Goal: Task Accomplishment & Management: Manage account settings

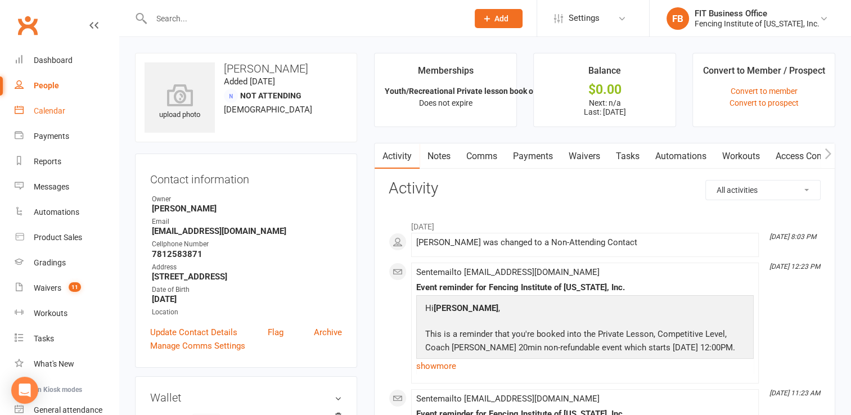
click at [56, 114] on div "Calendar" at bounding box center [50, 110] width 32 height 9
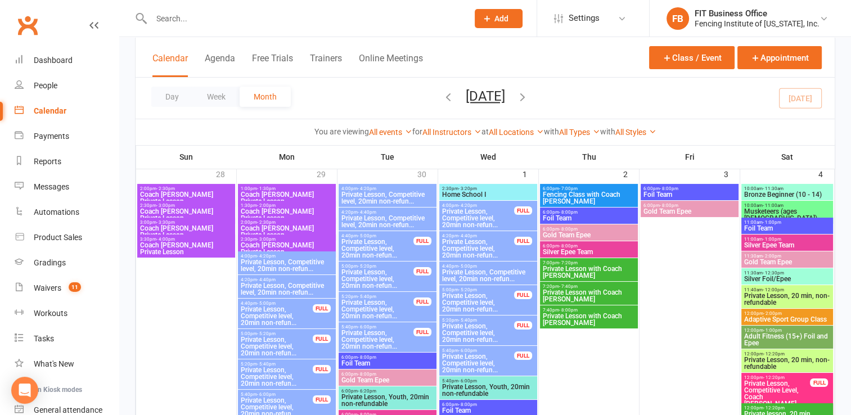
scroll to position [113, 0]
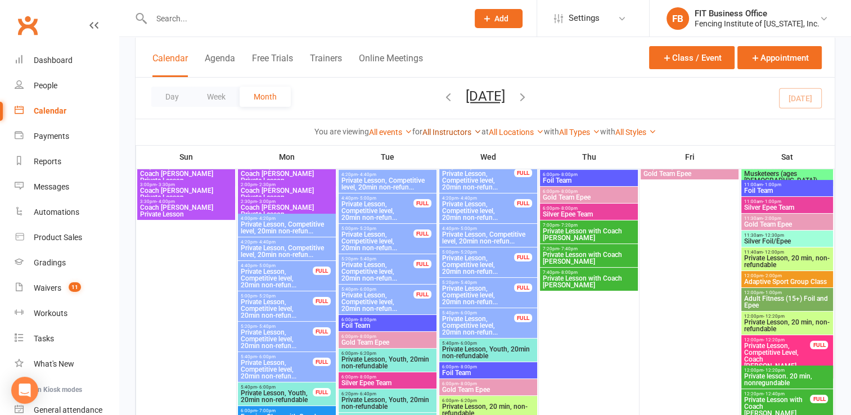
click at [451, 136] on link "All Instructors" at bounding box center [451, 132] width 59 height 9
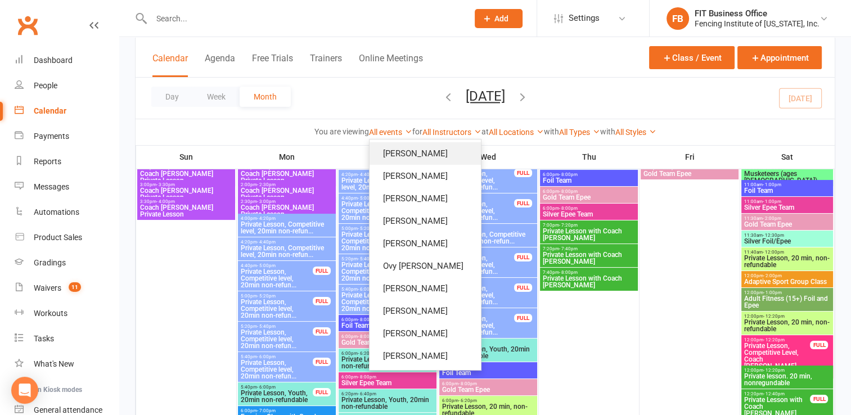
click at [423, 160] on link "Katya Chorniy" at bounding box center [425, 153] width 111 height 23
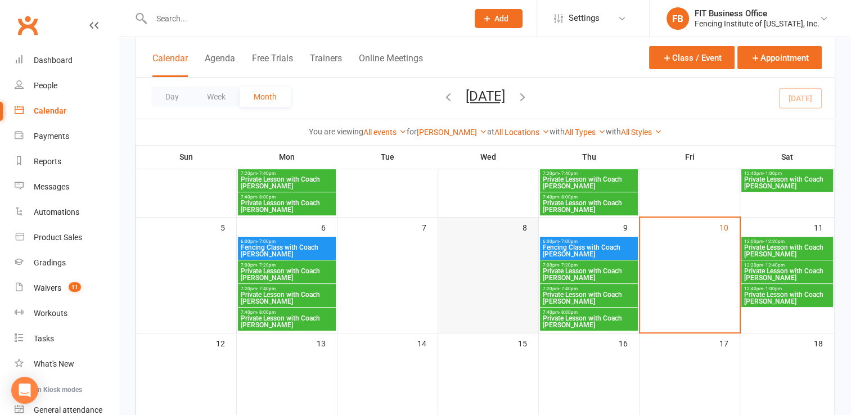
scroll to position [118, 0]
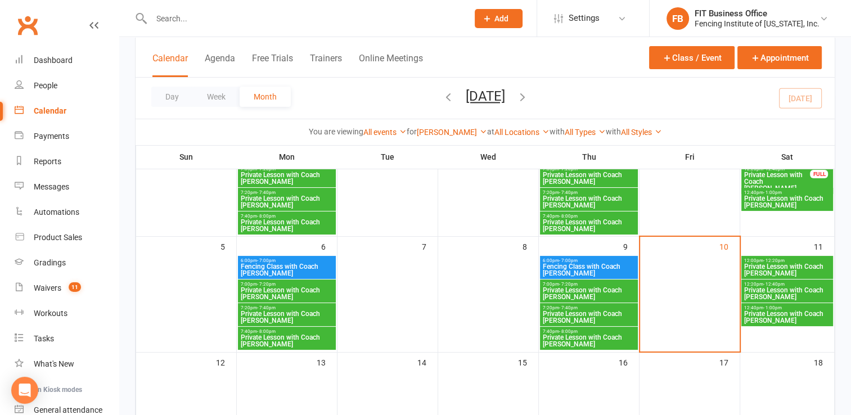
click at [761, 267] on span "Private Lesson with Coach Katya" at bounding box center [788, 270] width 88 height 14
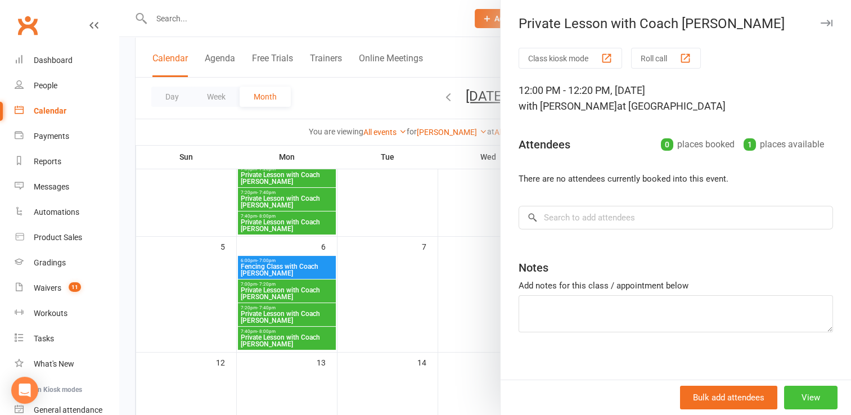
click at [794, 397] on button "View" at bounding box center [810, 398] width 53 height 24
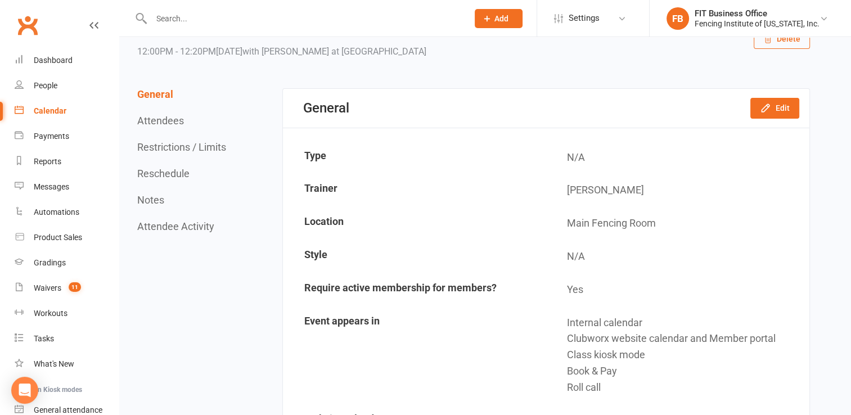
scroll to position [41, 0]
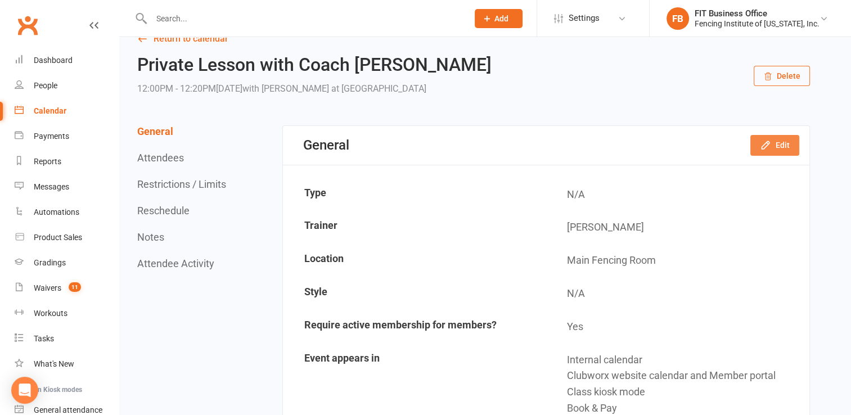
click at [776, 143] on button "Edit" at bounding box center [774, 145] width 49 height 20
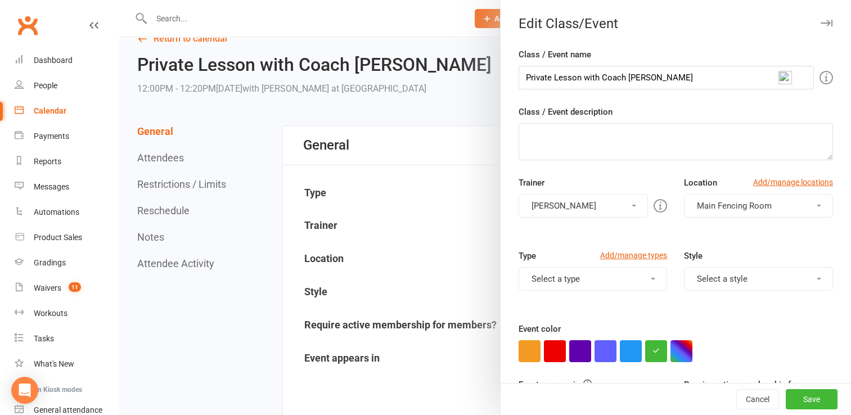
click at [633, 280] on button "Select a type" at bounding box center [593, 279] width 149 height 24
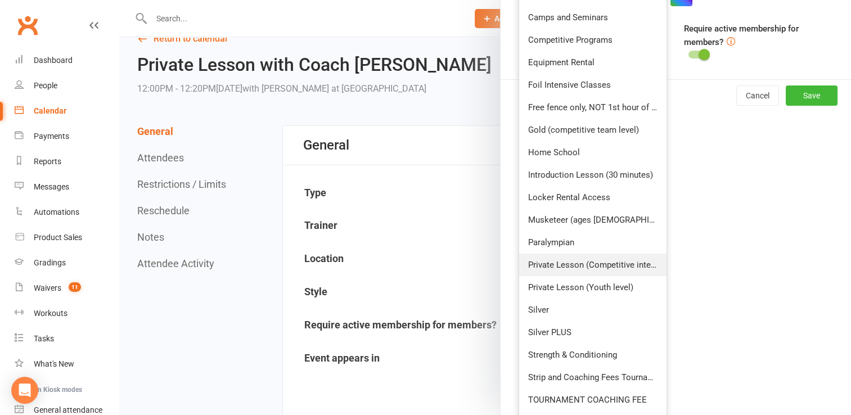
scroll to position [51, 0]
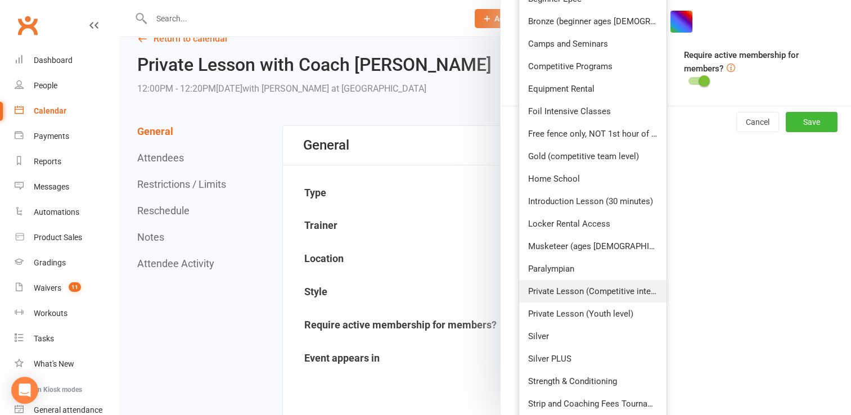
click at [595, 263] on ul "Adult Fitness (ages 16+) Beginner Epee Bronze (beginner ages 10+) Camps and Sem…" at bounding box center [593, 258] width 149 height 592
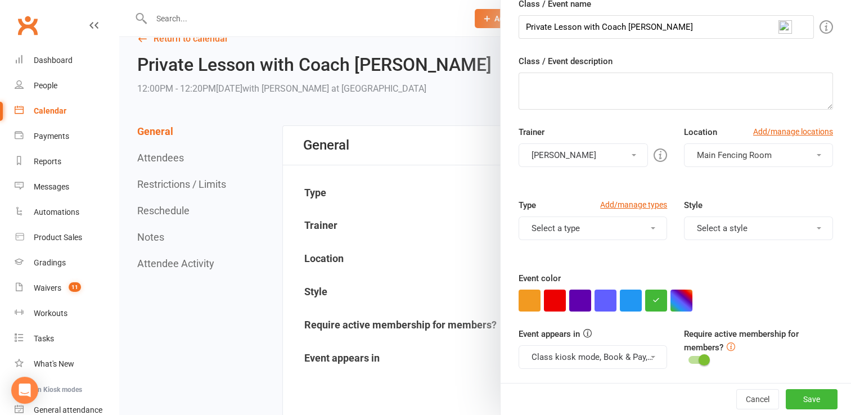
click at [593, 224] on button "Select a type" at bounding box center [593, 229] width 149 height 24
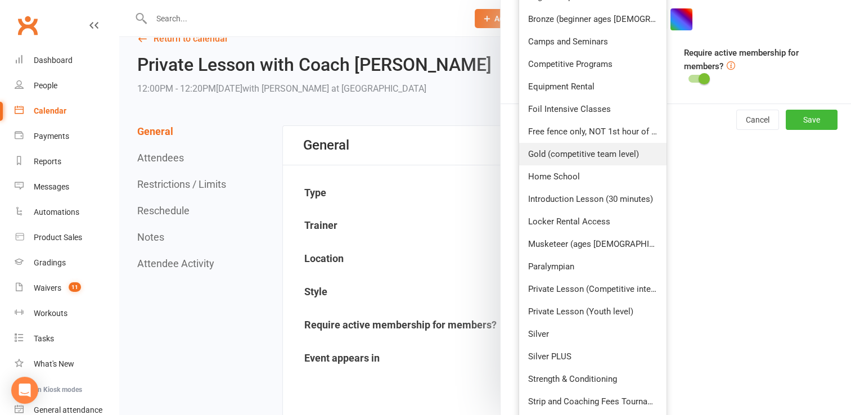
scroll to position [388, 0]
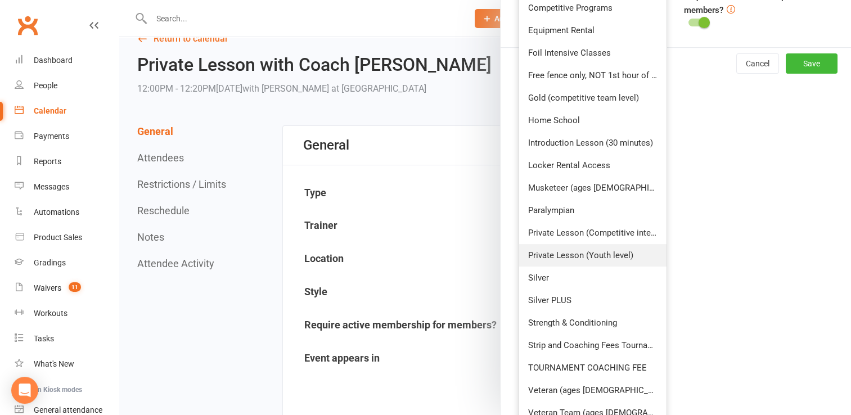
click at [525, 257] on link "Private Lesson (Youth level)" at bounding box center [593, 255] width 148 height 23
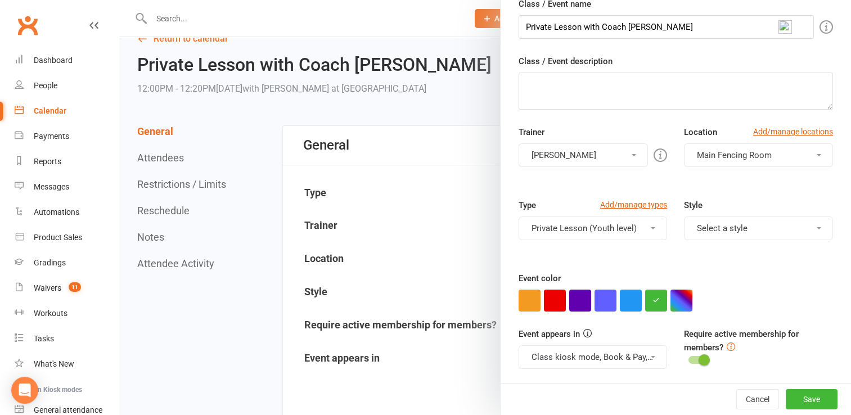
click at [651, 227] on span at bounding box center [653, 228] width 5 height 2
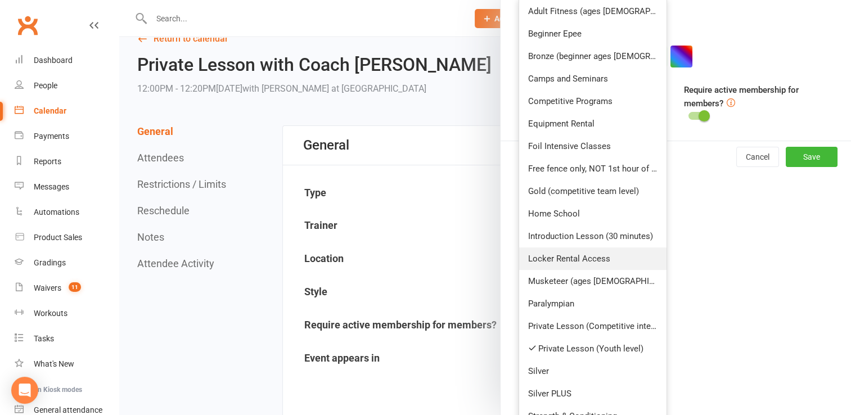
scroll to position [351, 0]
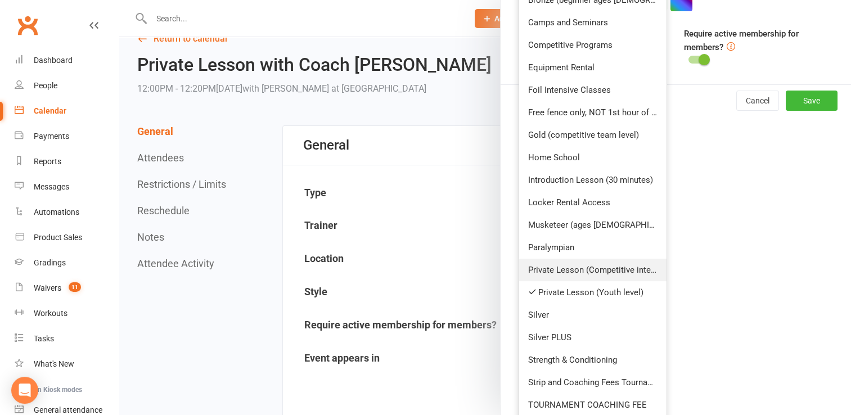
click at [549, 271] on link "Private Lesson (Competitive intensive)" at bounding box center [593, 270] width 148 height 23
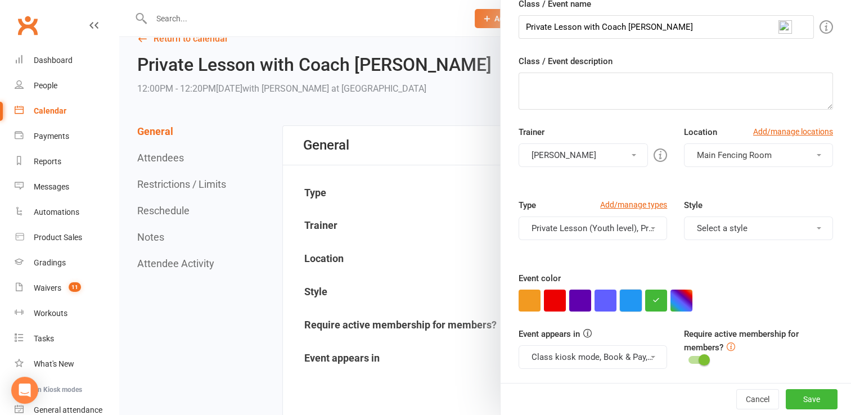
scroll to position [59, 0]
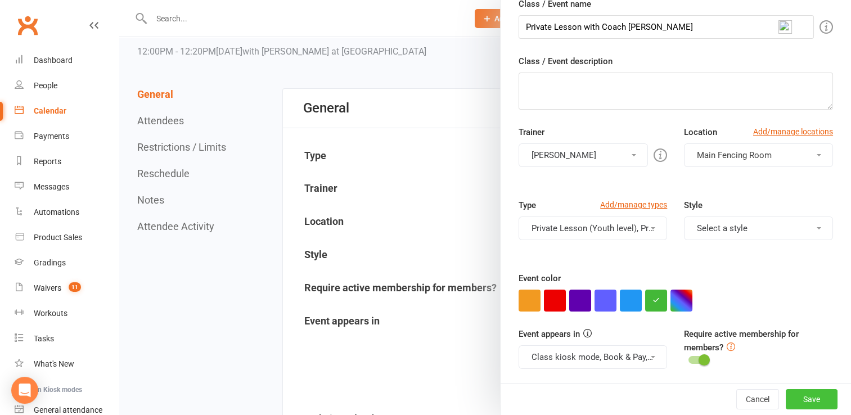
click at [797, 395] on button "Save" at bounding box center [812, 399] width 52 height 20
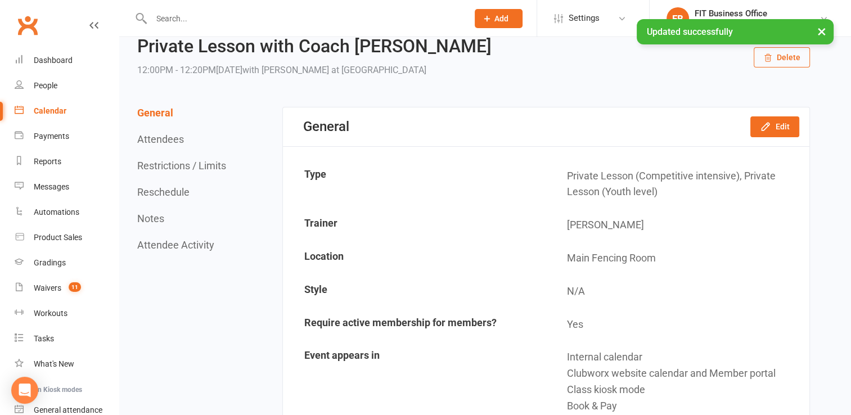
scroll to position [0, 0]
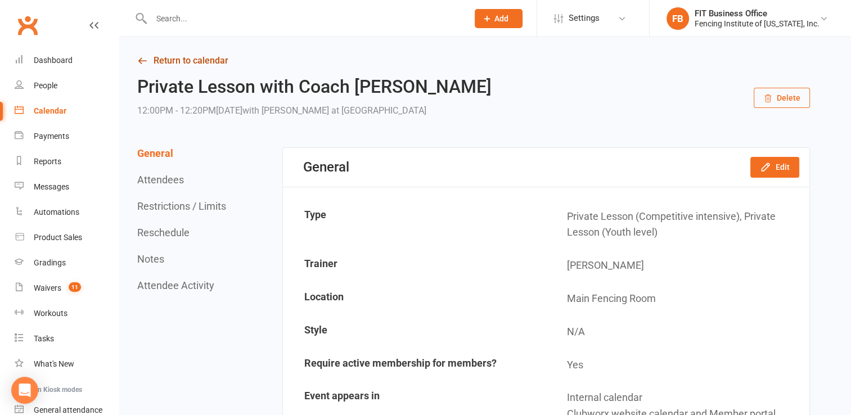
click at [155, 58] on link "Return to calendar" at bounding box center [473, 61] width 673 height 16
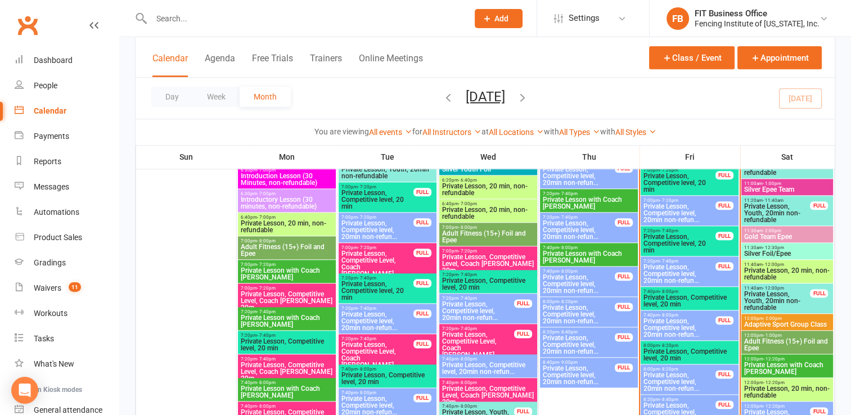
scroll to position [1294, 0]
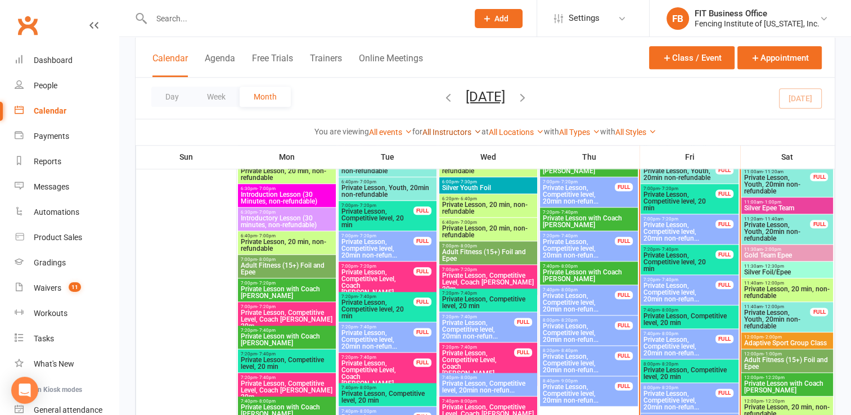
click at [431, 134] on link "All Instructors" at bounding box center [451, 132] width 59 height 9
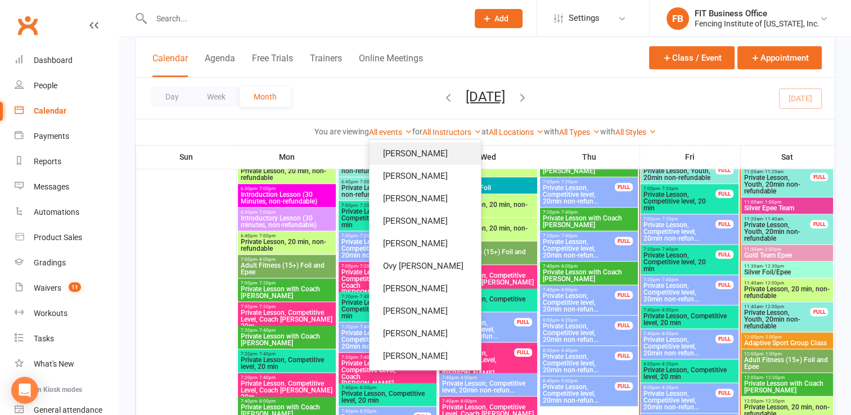
click at [432, 156] on link "Katya Chorniy" at bounding box center [425, 153] width 111 height 23
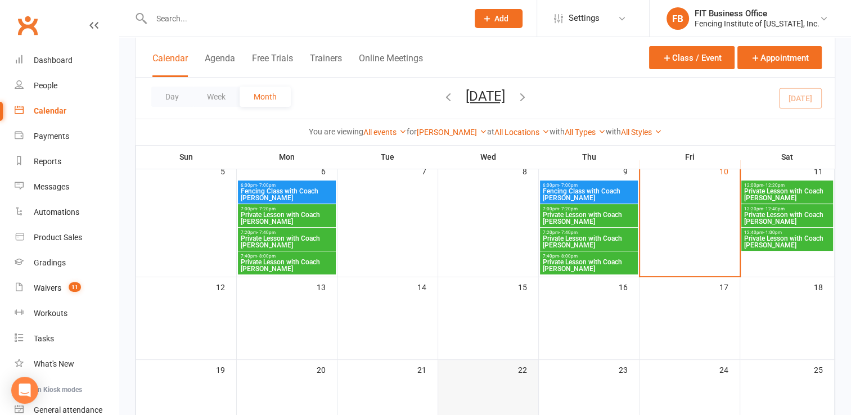
scroll to position [118, 0]
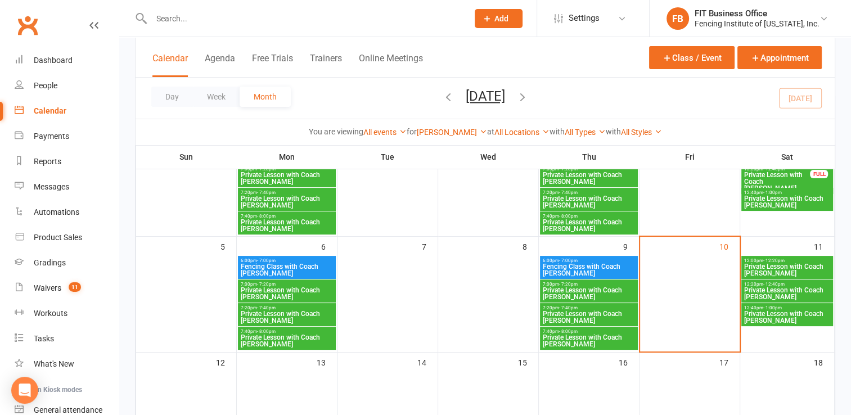
click at [329, 287] on span "Private Lesson with Coach Katya" at bounding box center [286, 294] width 93 height 14
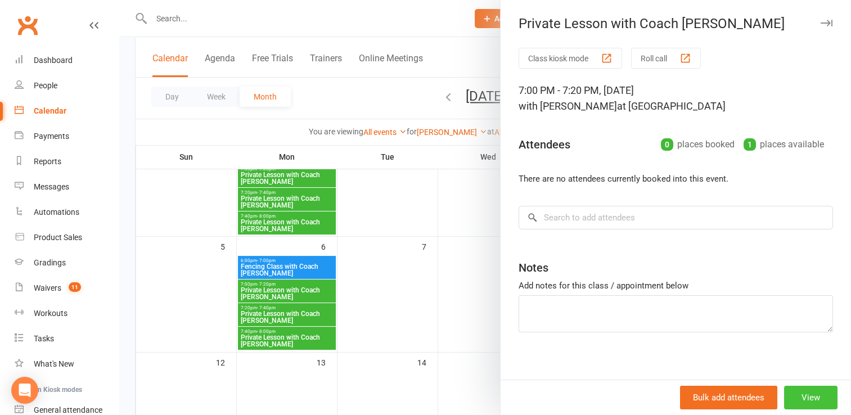
click at [795, 397] on button "View" at bounding box center [810, 398] width 53 height 24
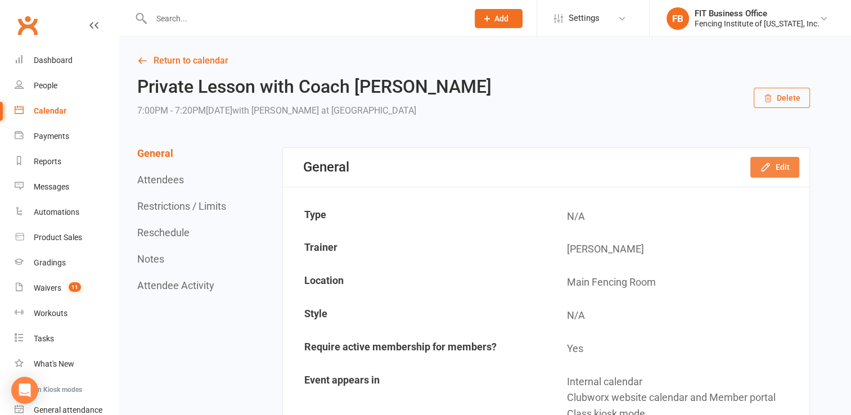
click at [768, 170] on icon "button" at bounding box center [765, 166] width 11 height 11
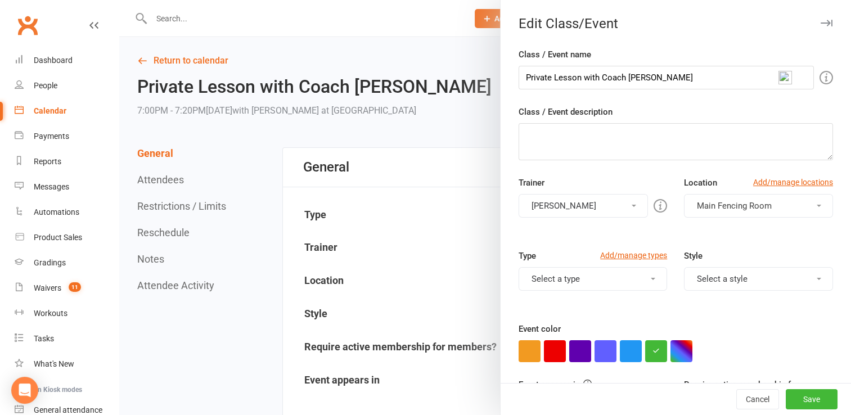
click at [638, 278] on button "Select a type" at bounding box center [593, 279] width 149 height 24
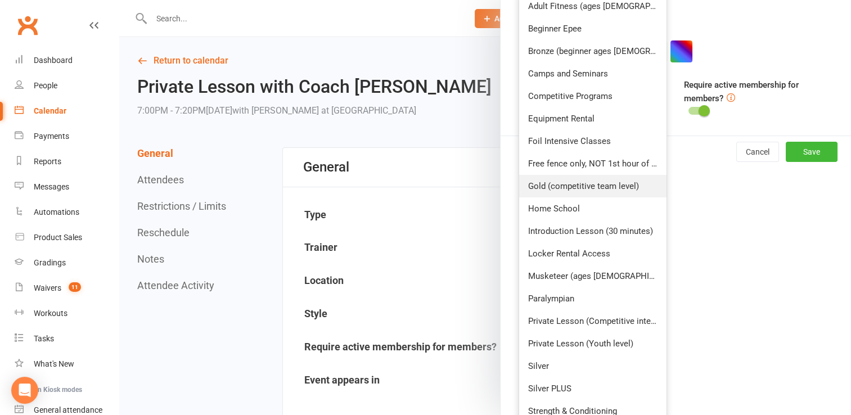
scroll to position [318, 0]
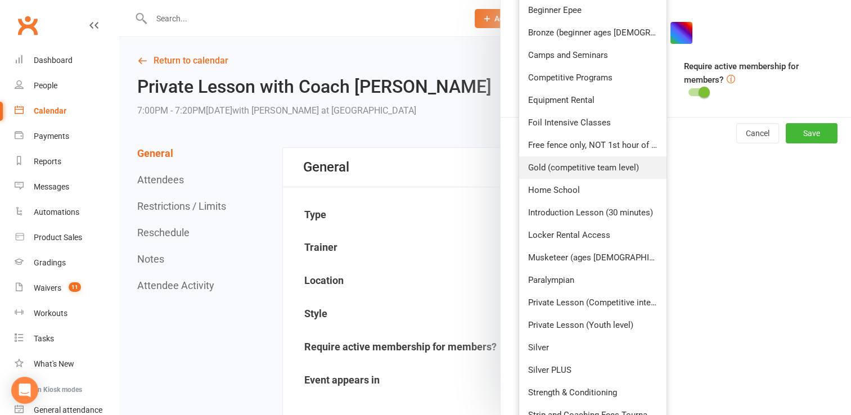
click at [618, 305] on link "Private Lesson (Competitive intensive)" at bounding box center [593, 302] width 148 height 23
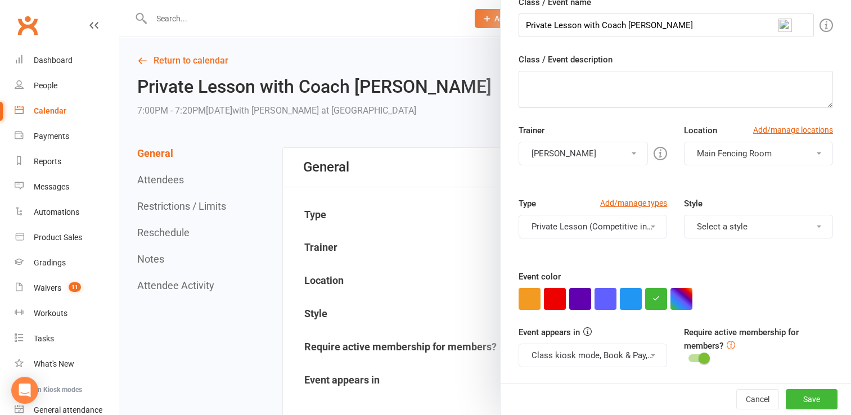
scroll to position [51, 0]
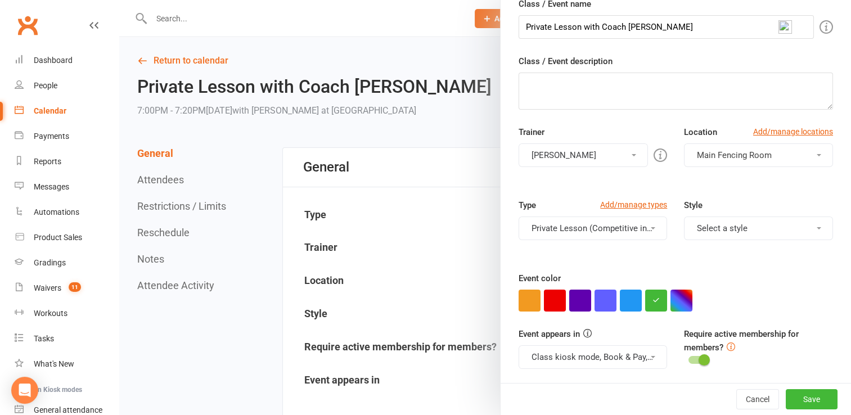
click at [645, 229] on button "Private Lesson (Competitive intensive)" at bounding box center [593, 229] width 149 height 24
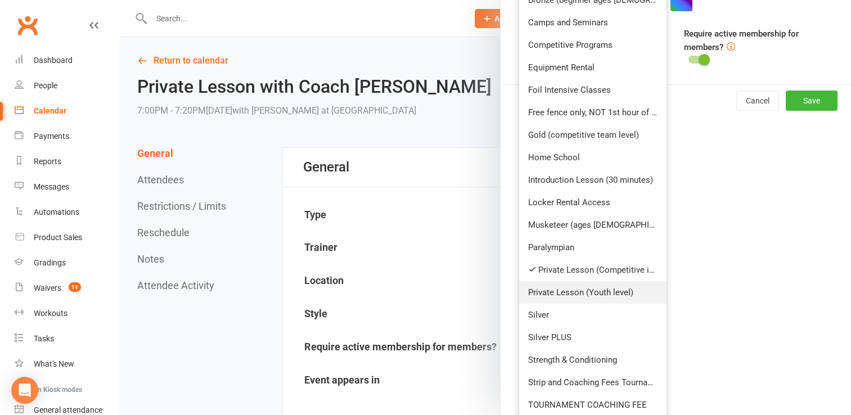
click at [619, 291] on link "Private Lesson (Youth level)" at bounding box center [593, 292] width 148 height 23
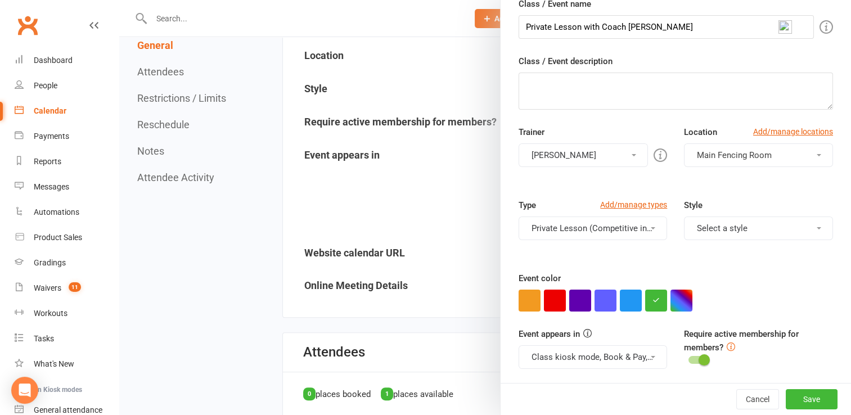
scroll to position [281, 0]
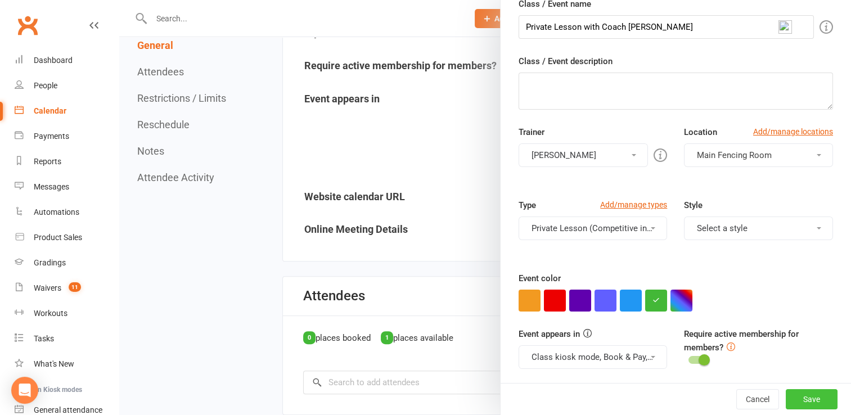
click at [790, 397] on button "Save" at bounding box center [812, 399] width 52 height 20
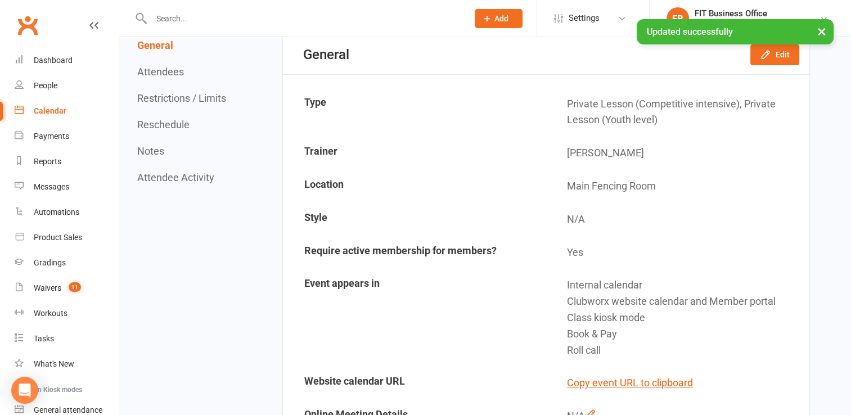
scroll to position [0, 0]
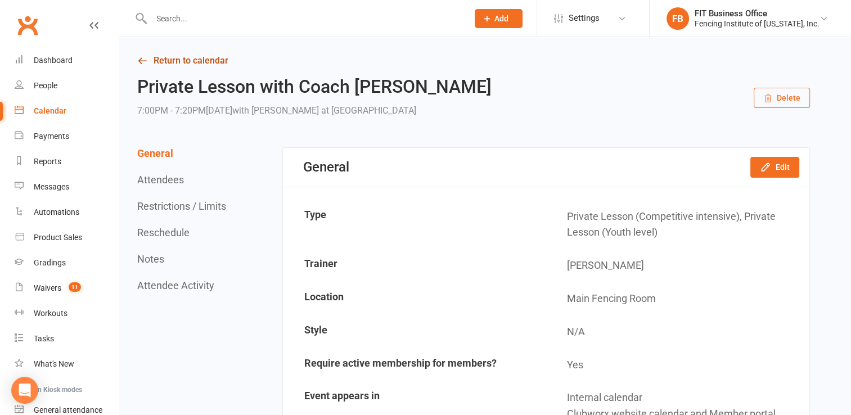
click at [177, 57] on link "Return to calendar" at bounding box center [473, 61] width 673 height 16
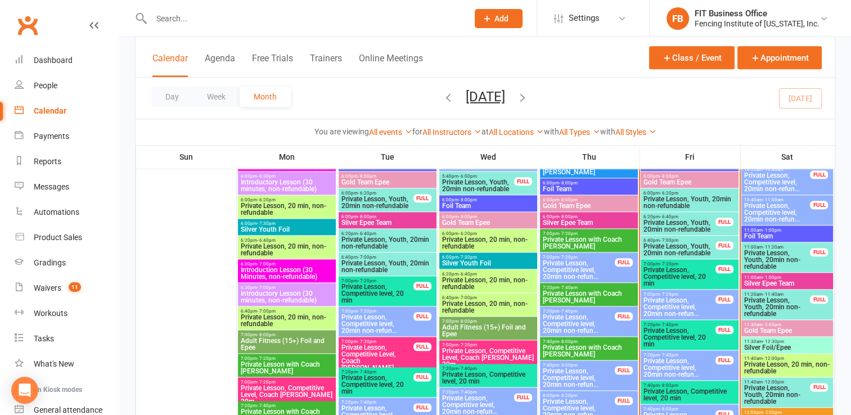
scroll to position [1031, 0]
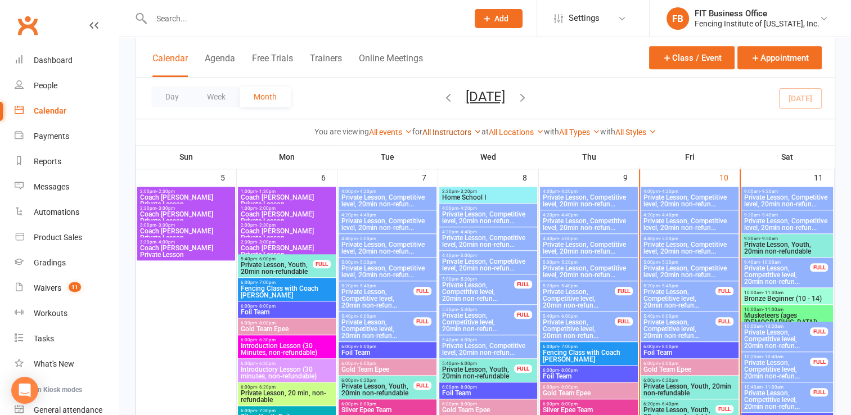
click at [443, 131] on link "All Instructors" at bounding box center [451, 132] width 59 height 9
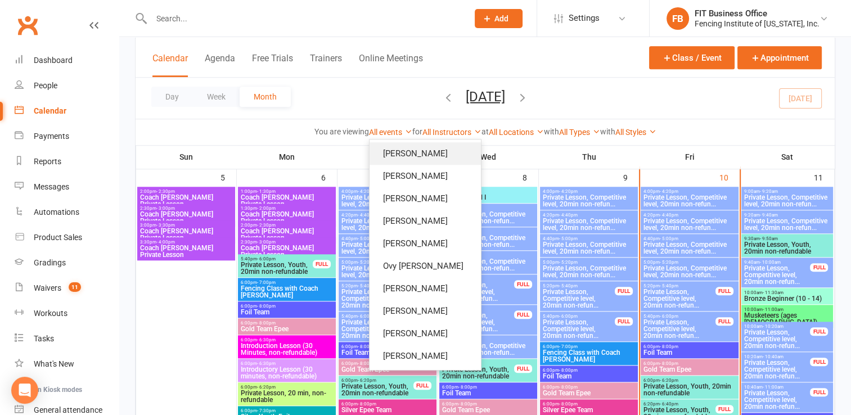
click at [437, 160] on link "Katya Chorniy" at bounding box center [425, 153] width 111 height 23
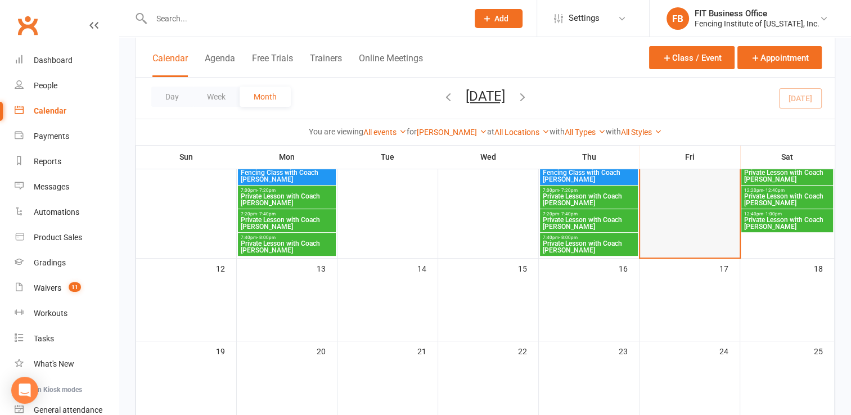
scroll to position [62, 0]
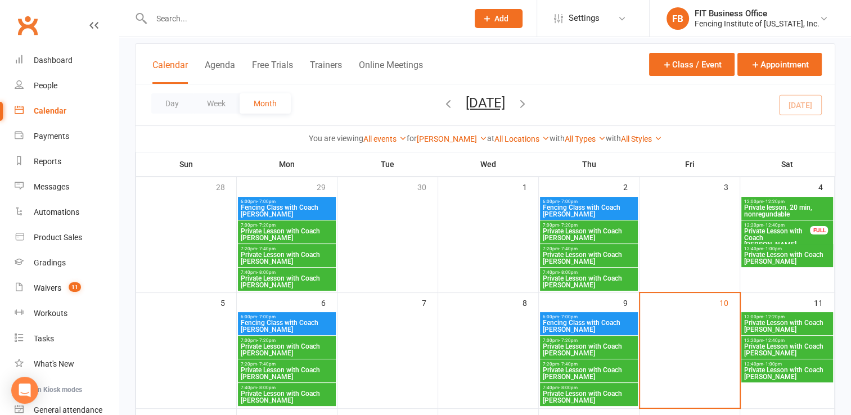
click at [784, 317] on span "12:00pm - 12:20pm" at bounding box center [788, 316] width 88 height 5
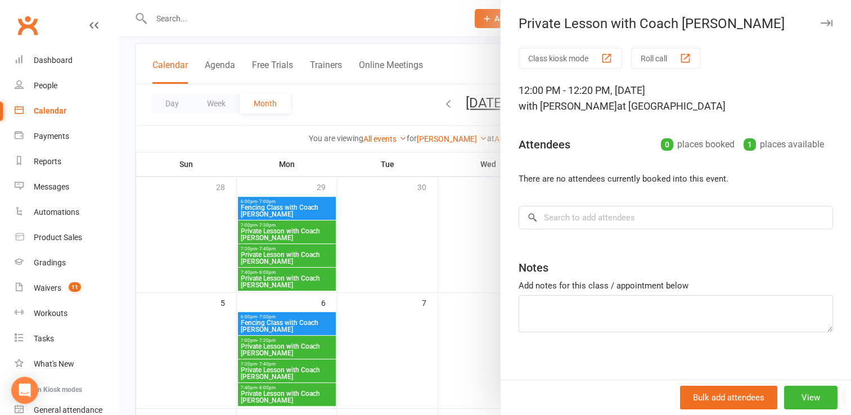
click at [820, 28] on button "button" at bounding box center [827, 23] width 14 height 14
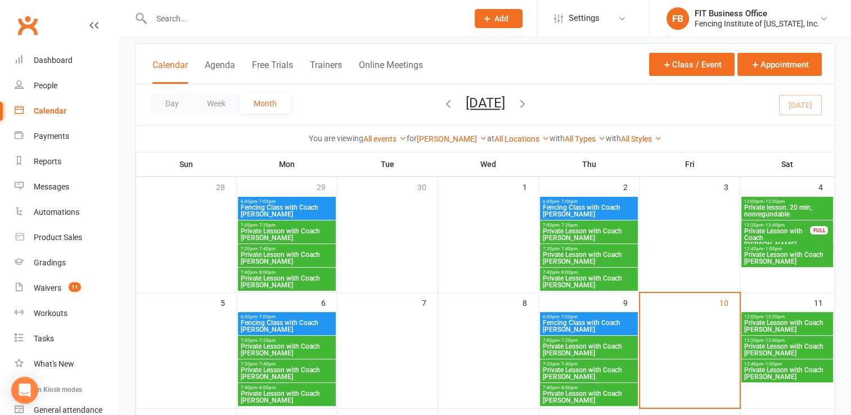
click at [806, 343] on span "Private Lesson with Coach Katya" at bounding box center [788, 350] width 88 height 14
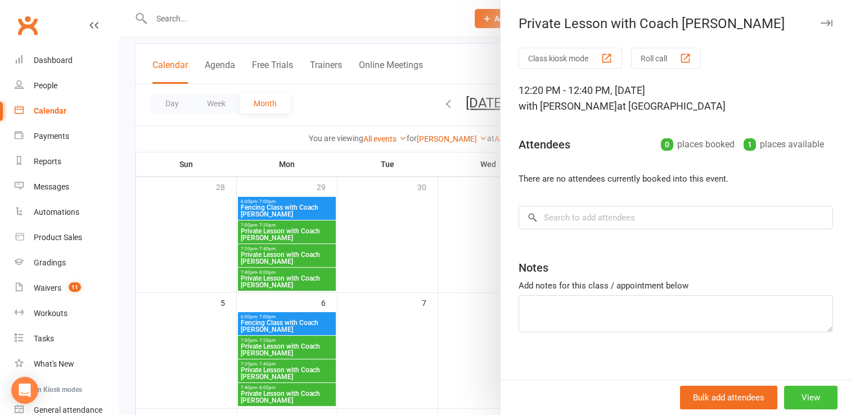
click at [789, 397] on button "View" at bounding box center [810, 398] width 53 height 24
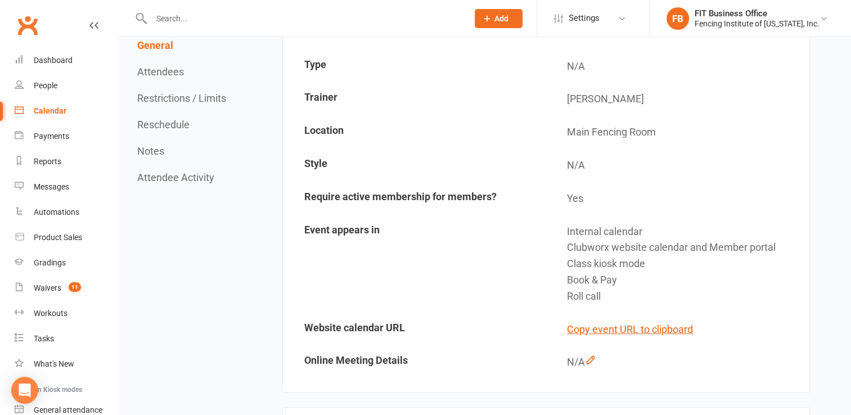
scroll to position [113, 0]
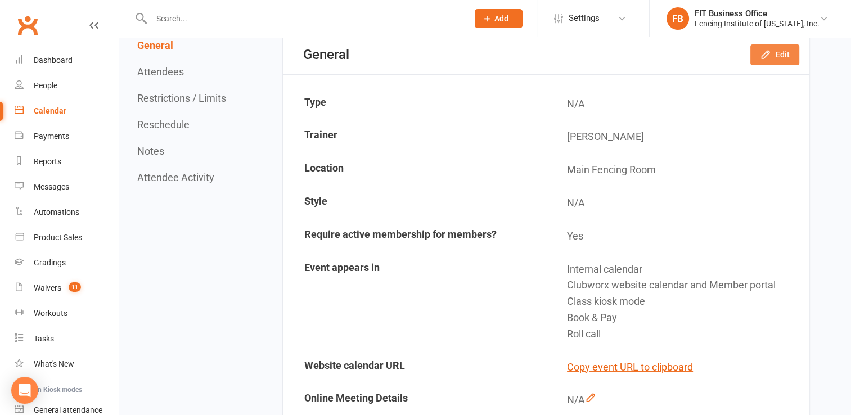
click at [765, 60] on icon "button" at bounding box center [765, 54] width 11 height 11
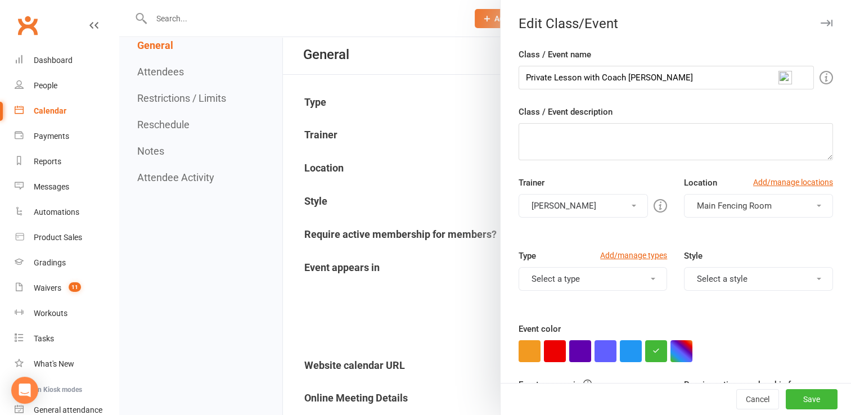
click at [603, 278] on button "Select a type" at bounding box center [593, 279] width 149 height 24
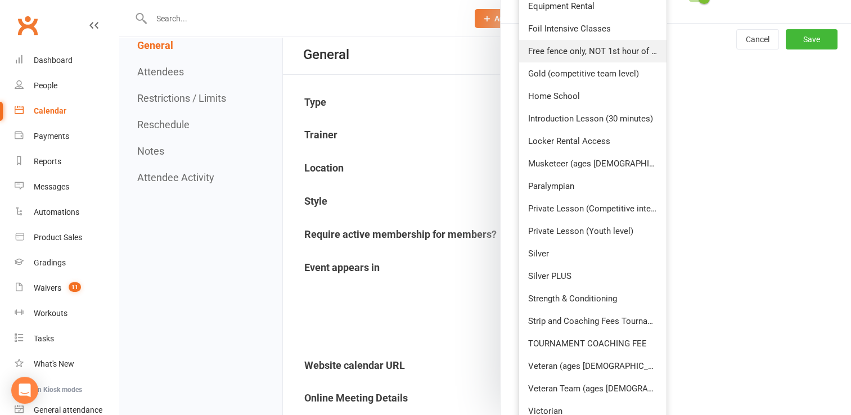
scroll to position [431, 0]
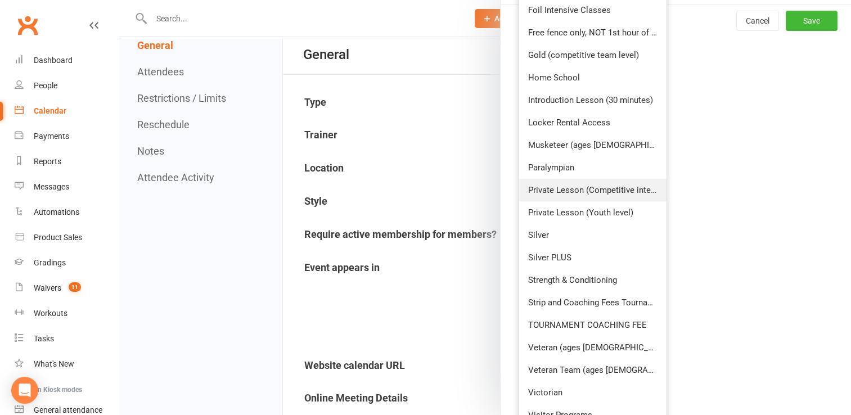
click at [597, 196] on link "Private Lesson (Competitive intensive)" at bounding box center [593, 190] width 148 height 23
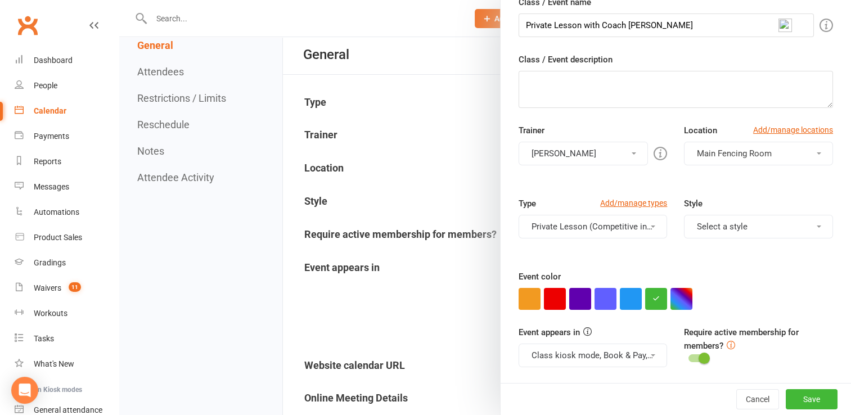
scroll to position [51, 0]
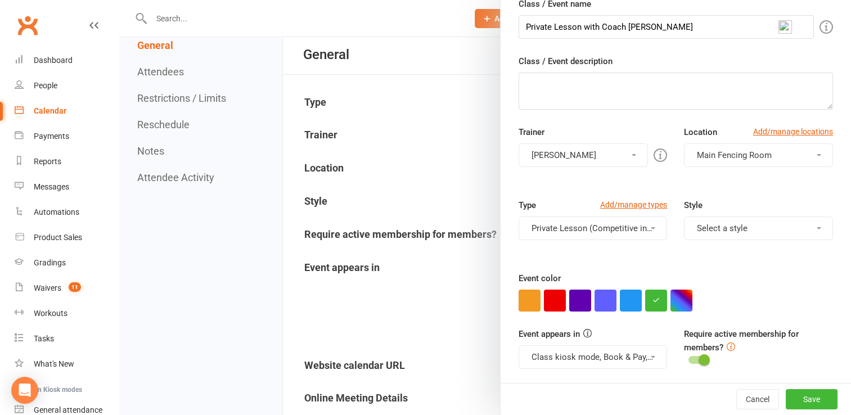
click at [620, 231] on button "Private Lesson (Competitive intensive)" at bounding box center [593, 229] width 149 height 24
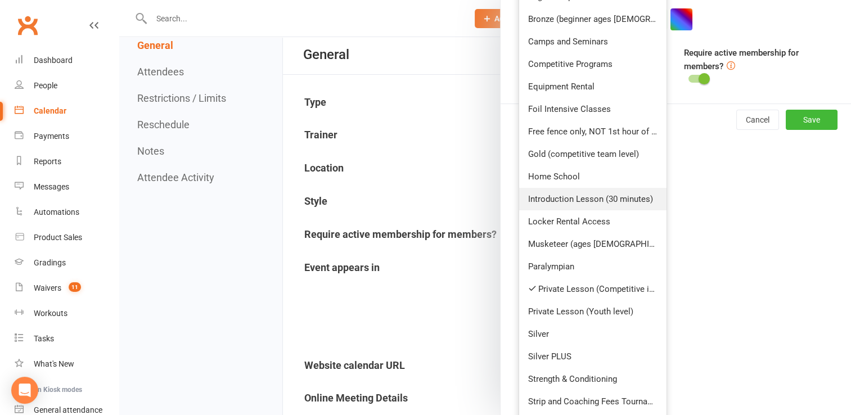
scroll to position [370, 0]
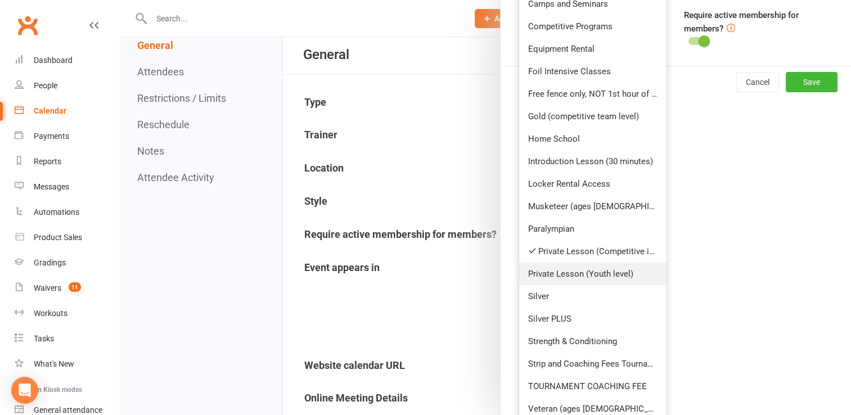
click at [595, 276] on link "Private Lesson (Youth level)" at bounding box center [593, 274] width 148 height 23
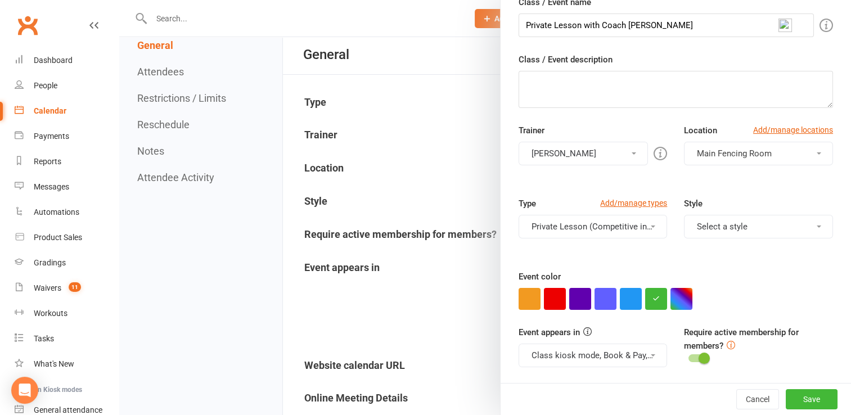
scroll to position [51, 0]
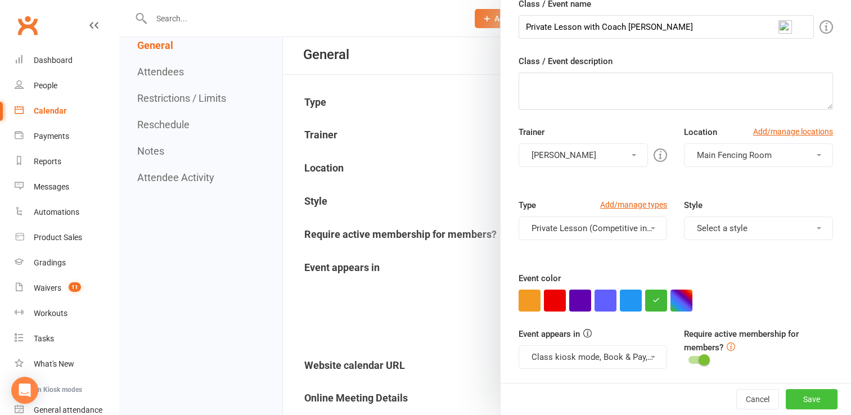
click at [799, 398] on button "Save" at bounding box center [812, 399] width 52 height 20
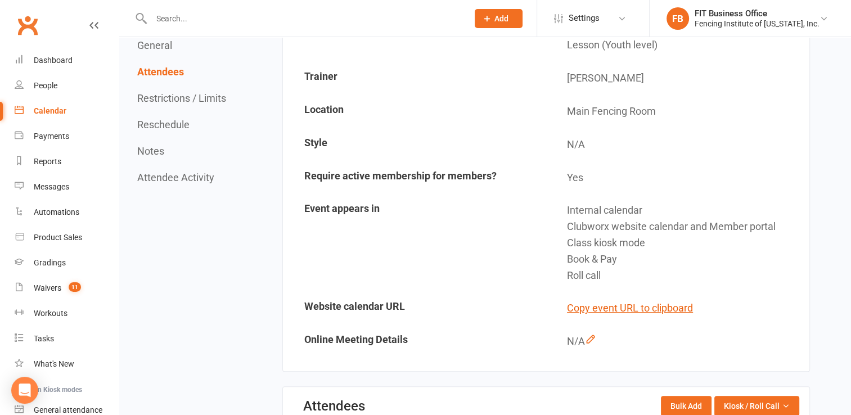
scroll to position [0, 0]
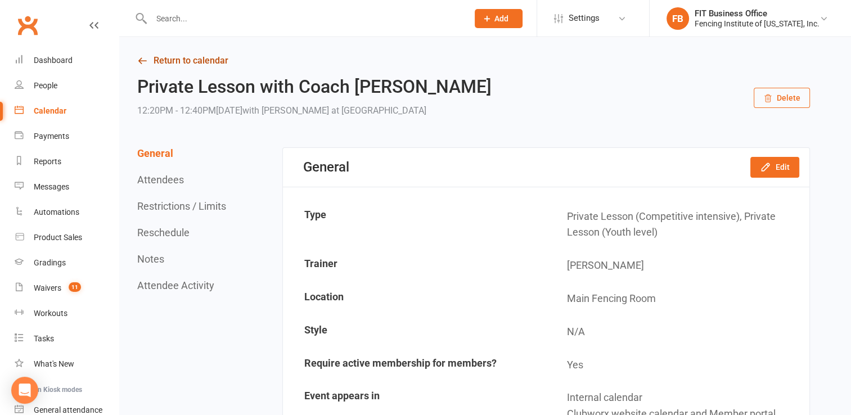
click at [218, 59] on link "Return to calendar" at bounding box center [473, 61] width 673 height 16
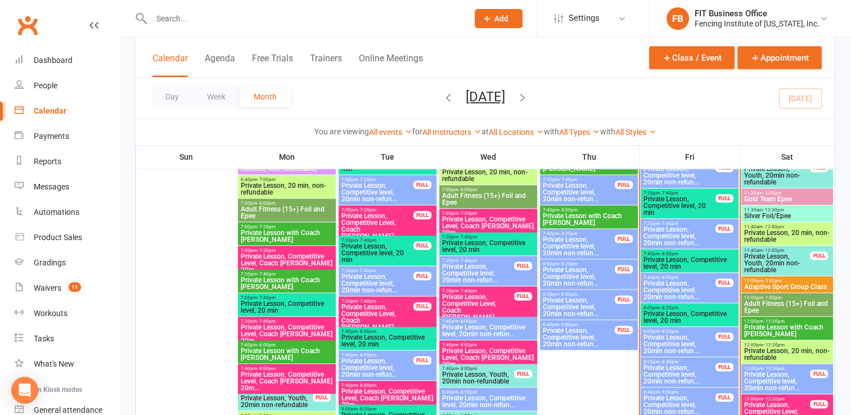
scroll to position [1331, 0]
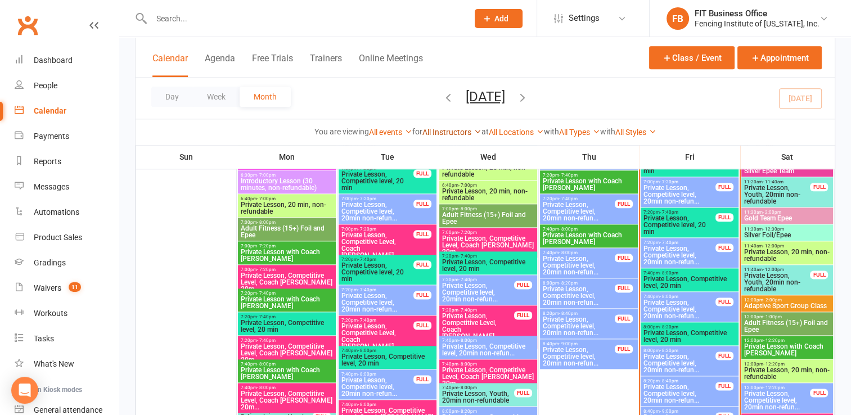
click at [440, 136] on link "All Instructors" at bounding box center [451, 132] width 59 height 9
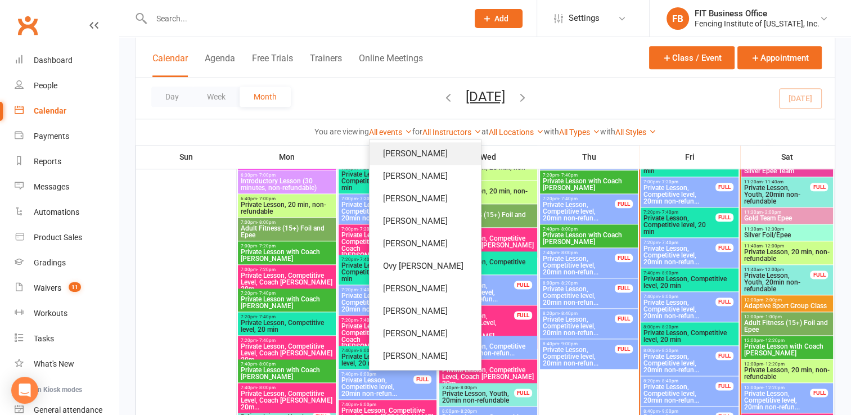
click at [430, 160] on link "Katya Chorniy" at bounding box center [425, 153] width 111 height 23
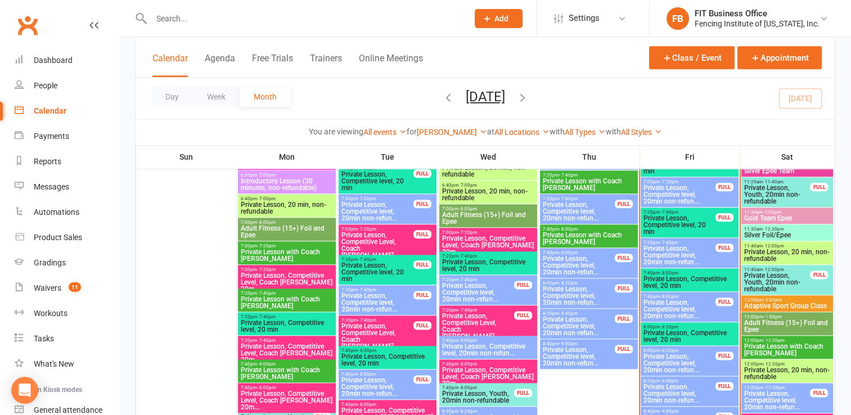
scroll to position [419, 0]
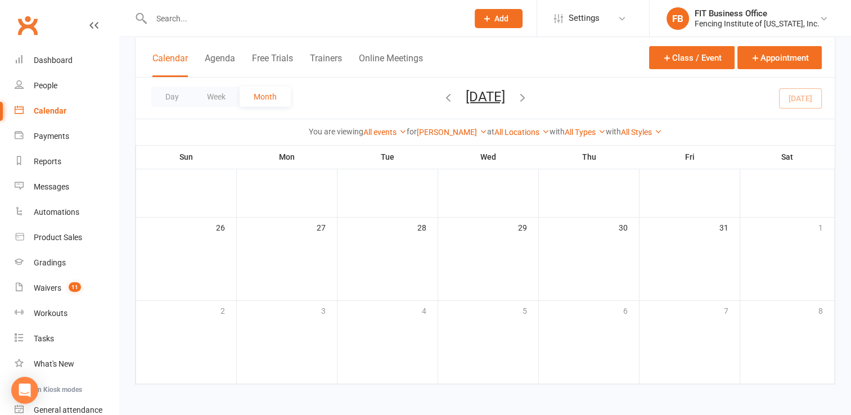
click at [58, 109] on div "Calendar" at bounding box center [50, 110] width 33 height 9
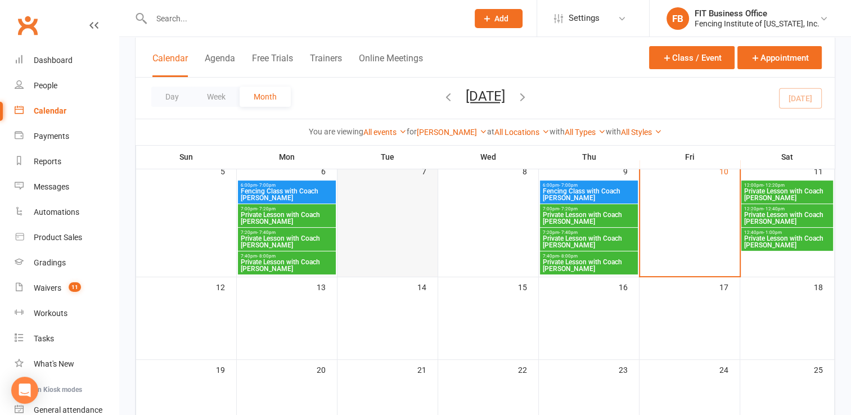
scroll to position [174, 0]
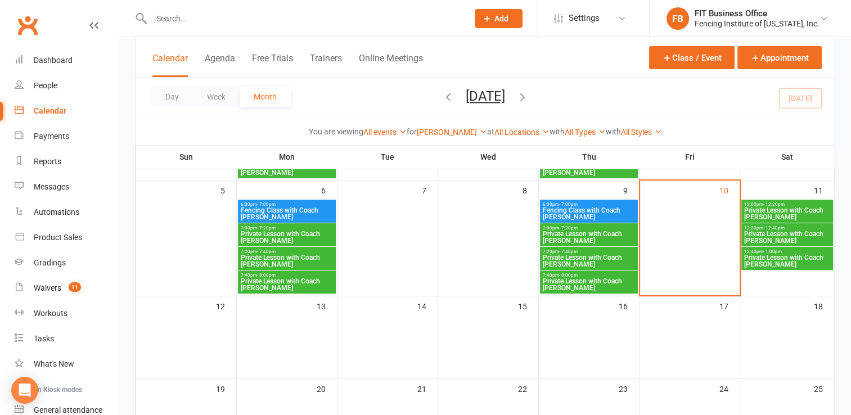
click at [803, 258] on span "Private Lesson with Coach Katya" at bounding box center [788, 261] width 88 height 14
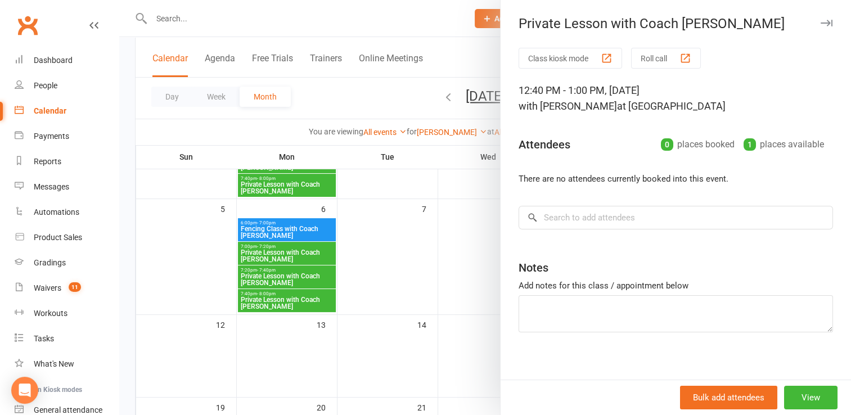
scroll to position [118, 0]
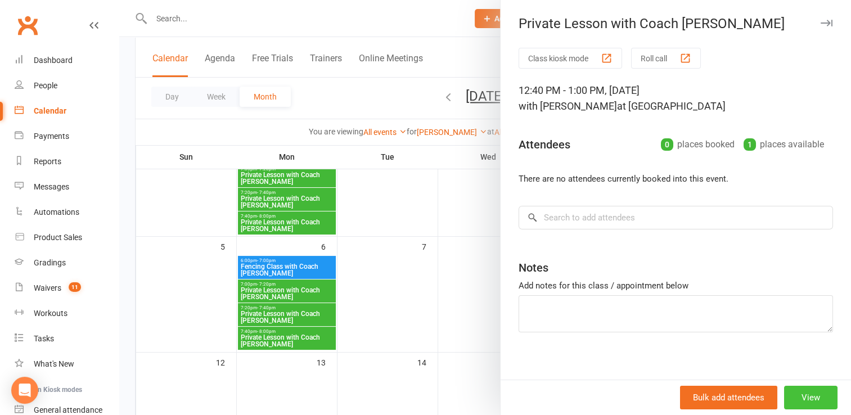
click at [795, 397] on button "View" at bounding box center [810, 398] width 53 height 24
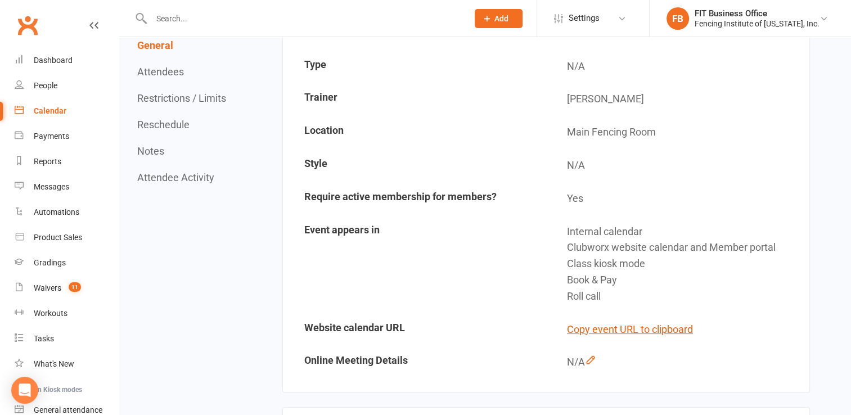
scroll to position [56, 0]
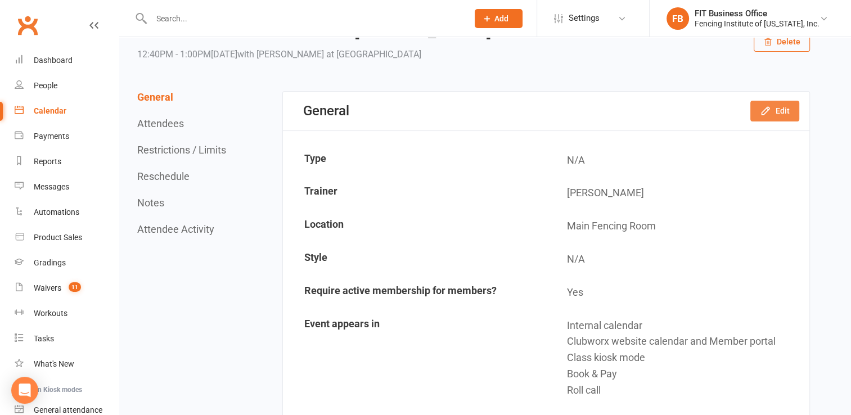
click at [788, 113] on button "Edit" at bounding box center [774, 111] width 49 height 20
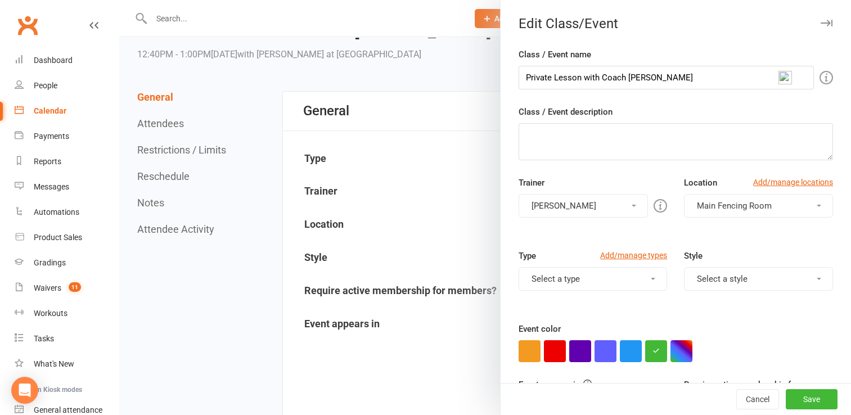
click at [599, 275] on button "Select a type" at bounding box center [593, 279] width 149 height 24
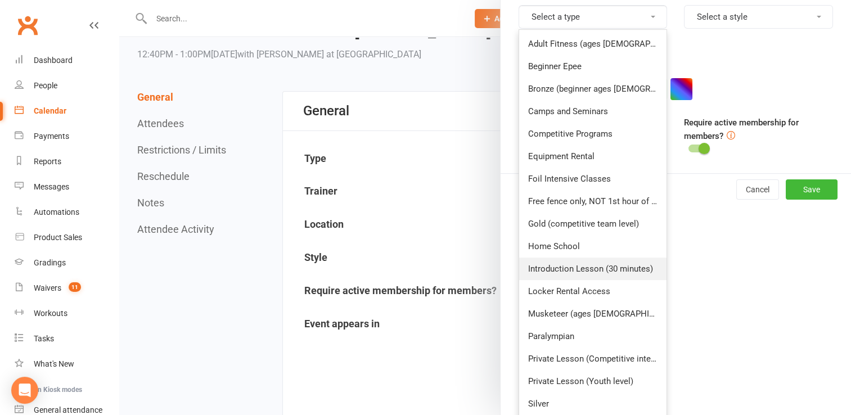
scroll to position [281, 0]
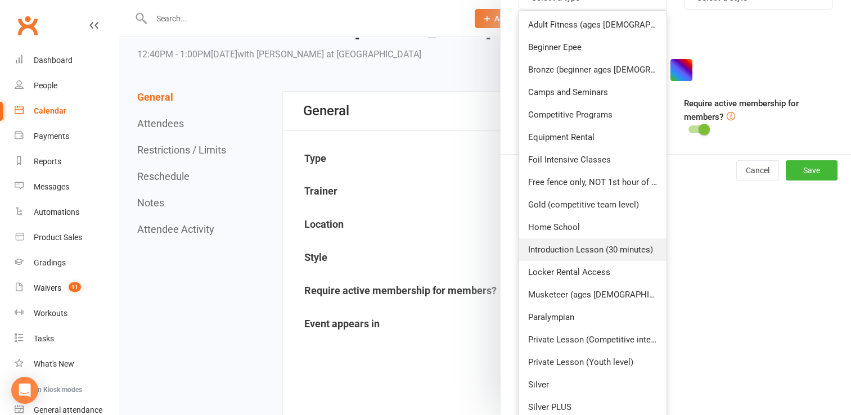
click at [601, 339] on link "Private Lesson (Competitive intensive)" at bounding box center [593, 340] width 148 height 23
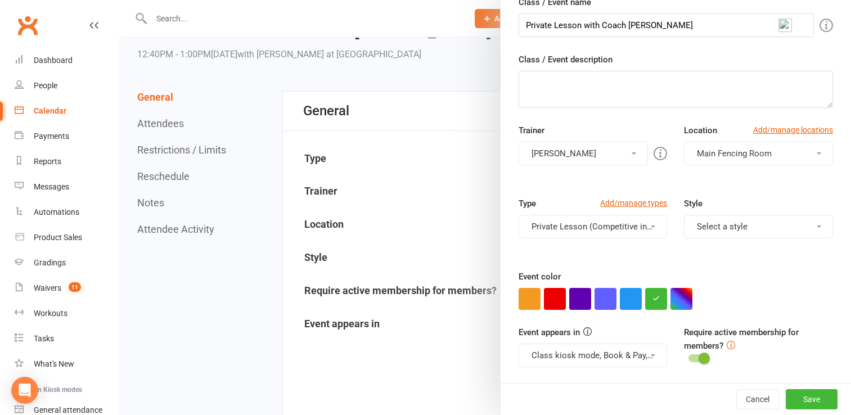
scroll to position [51, 0]
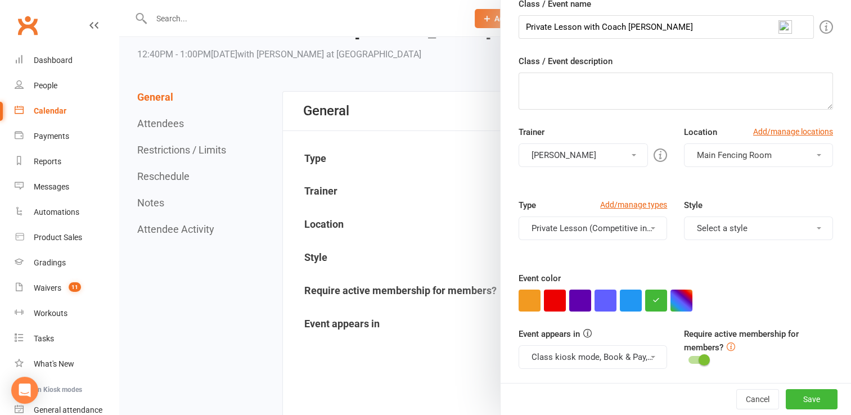
click at [647, 232] on button "Private Lesson (Competitive intensive)" at bounding box center [593, 229] width 149 height 24
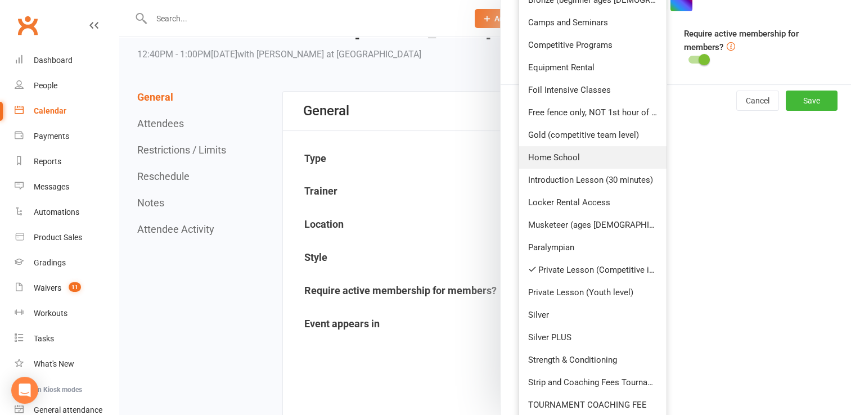
scroll to position [425, 0]
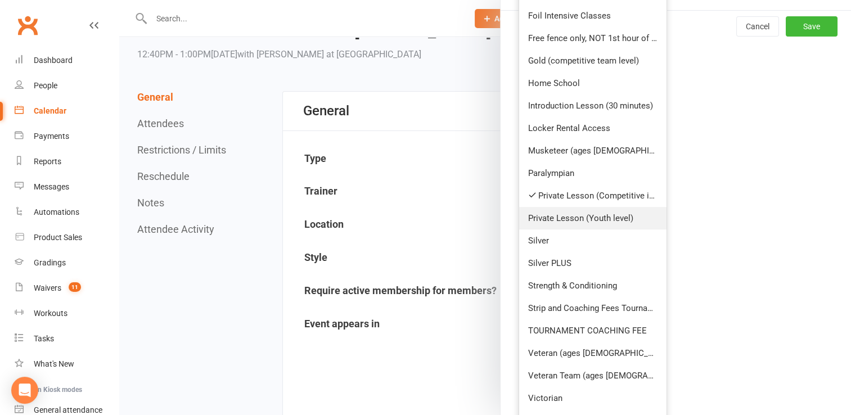
click at [590, 219] on link "Private Lesson (Youth level)" at bounding box center [593, 218] width 148 height 23
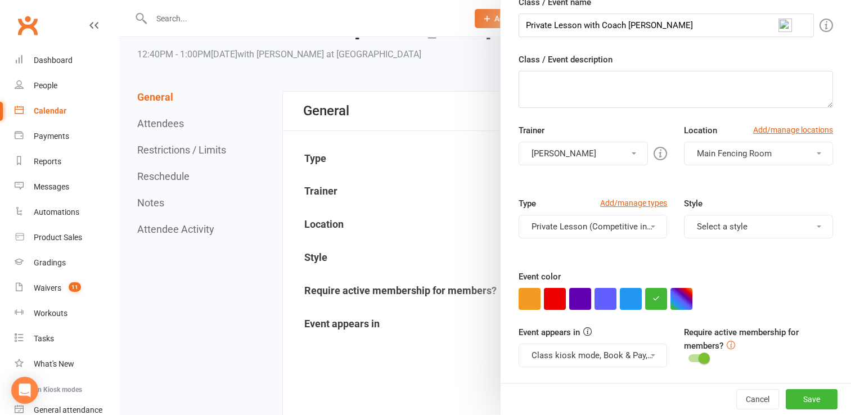
scroll to position [51, 0]
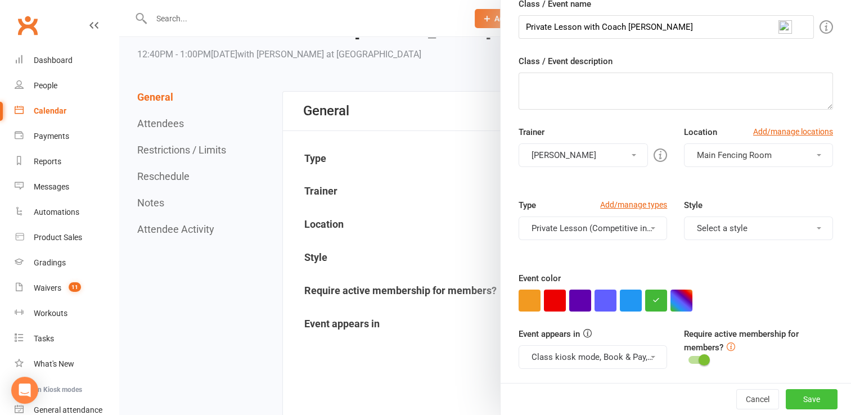
click at [798, 401] on button "Save" at bounding box center [812, 399] width 52 height 20
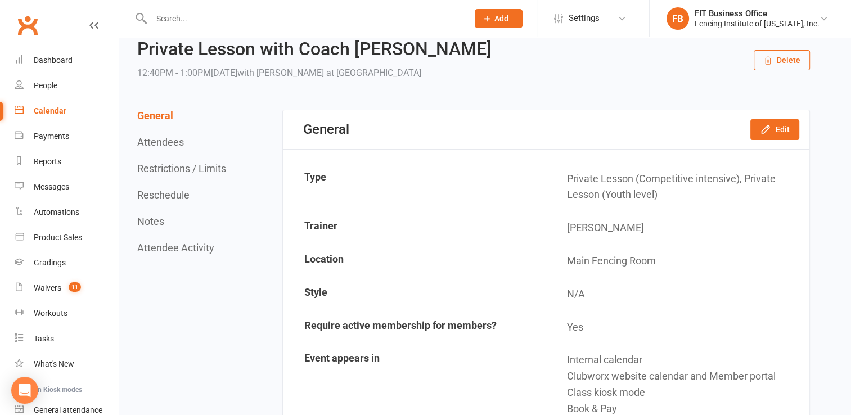
scroll to position [0, 0]
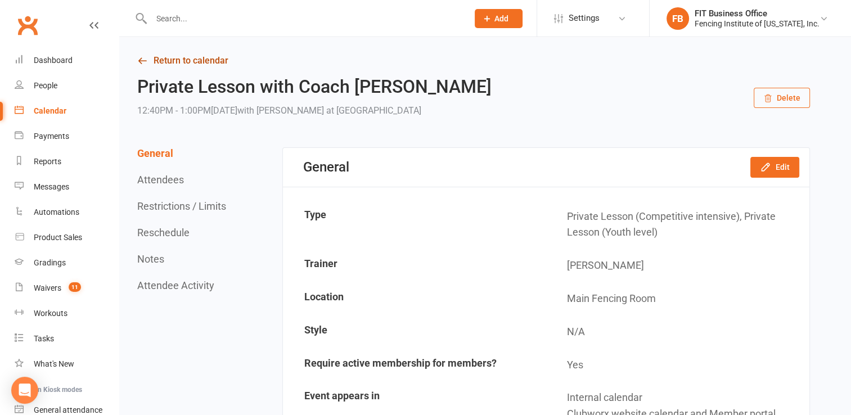
click at [183, 68] on link "Return to calendar" at bounding box center [473, 61] width 673 height 16
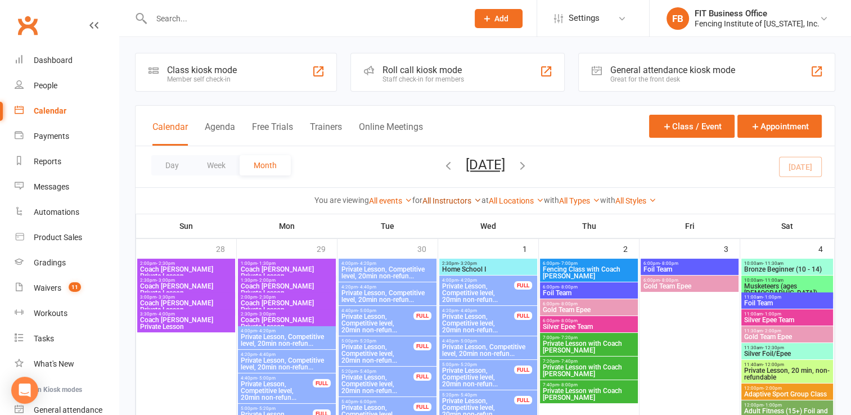
click at [457, 203] on link "All Instructors" at bounding box center [451, 200] width 59 height 9
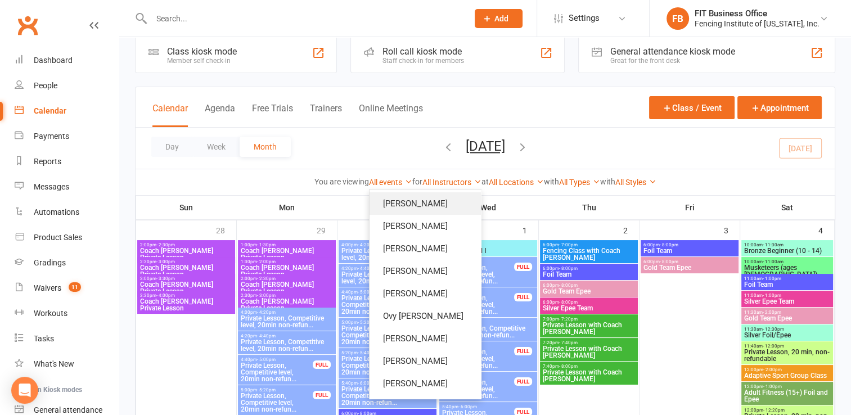
click at [425, 208] on link "Katya Chorniy" at bounding box center [425, 203] width 111 height 23
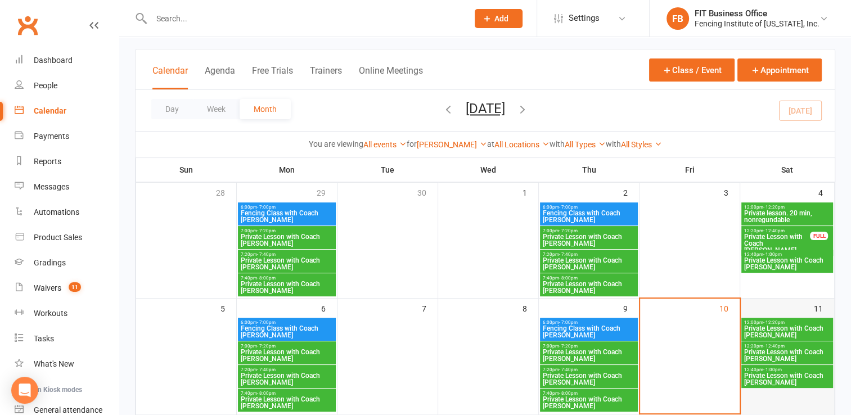
scroll to position [75, 0]
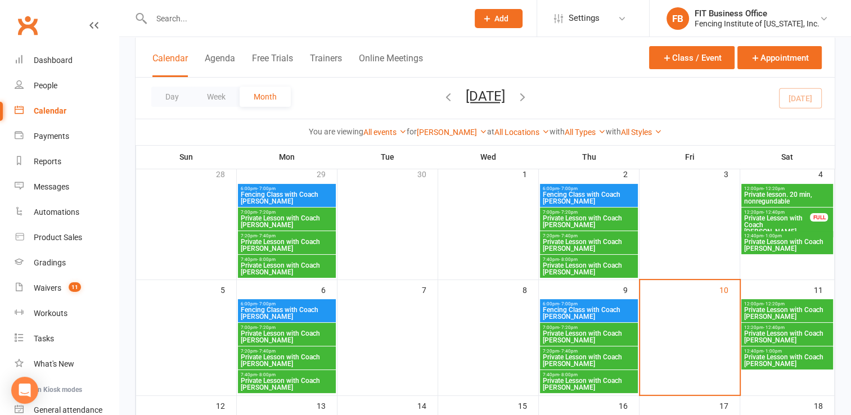
click at [787, 307] on span "Private Lesson with Coach Katya" at bounding box center [788, 314] width 88 height 14
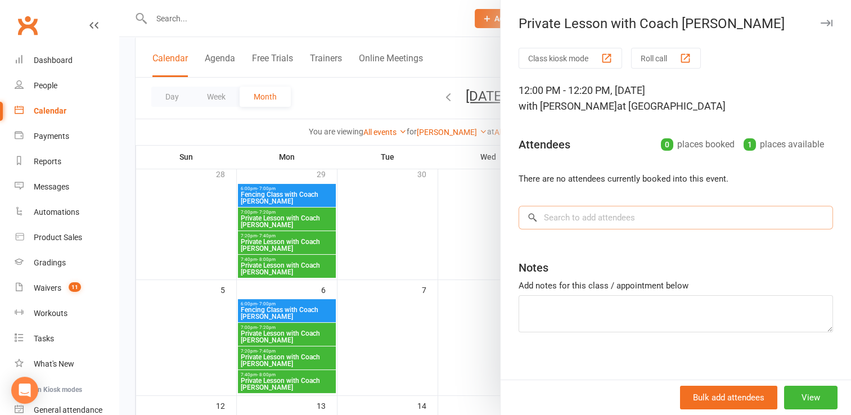
click at [565, 217] on input "search" at bounding box center [676, 218] width 314 height 24
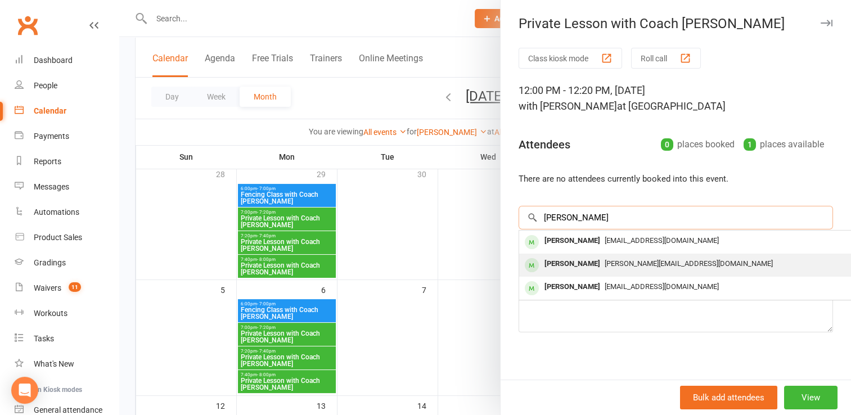
type input "olivia"
click at [576, 266] on div "Olivia Kong" at bounding box center [572, 264] width 65 height 16
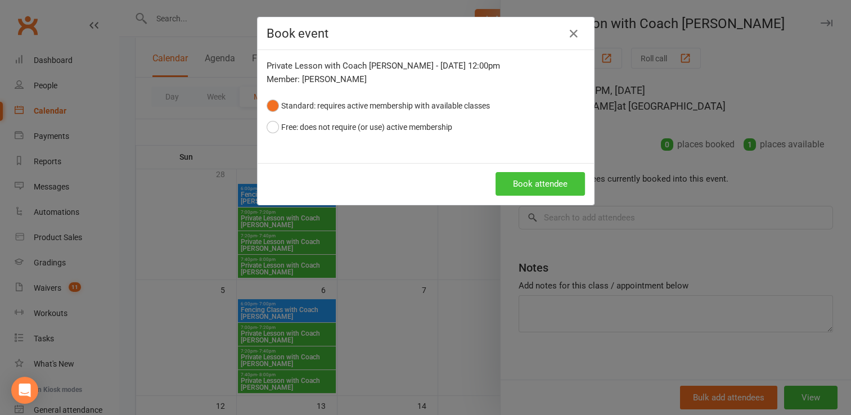
click at [533, 182] on button "Book attendee" at bounding box center [540, 184] width 89 height 24
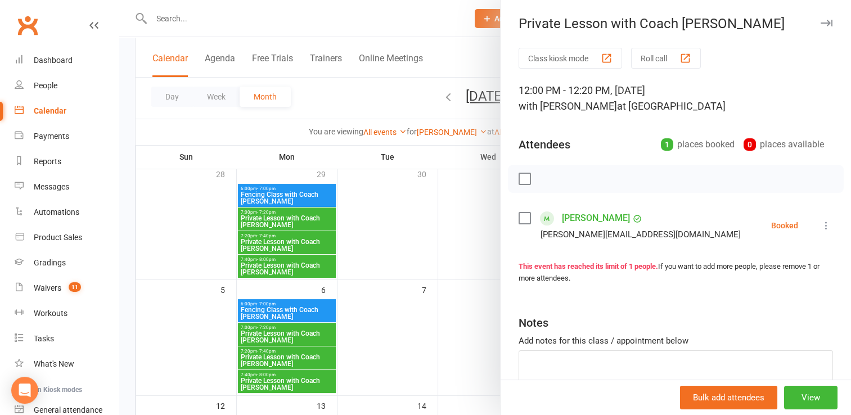
click at [821, 26] on icon "button" at bounding box center [827, 23] width 12 height 7
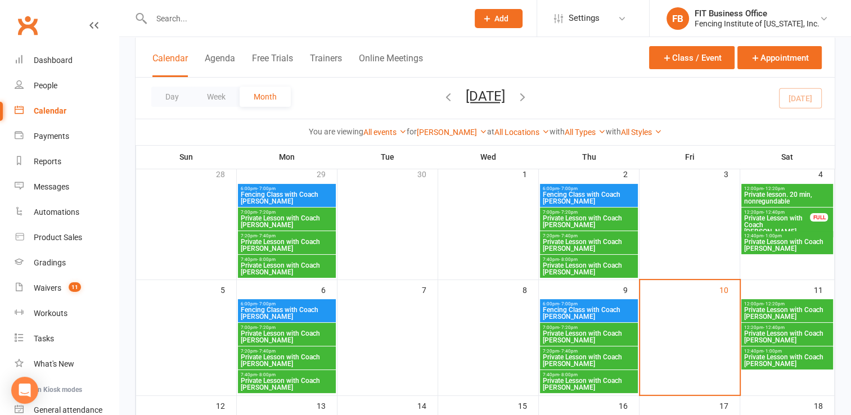
click at [813, 332] on span "Private Lesson with Coach Katya" at bounding box center [788, 337] width 88 height 14
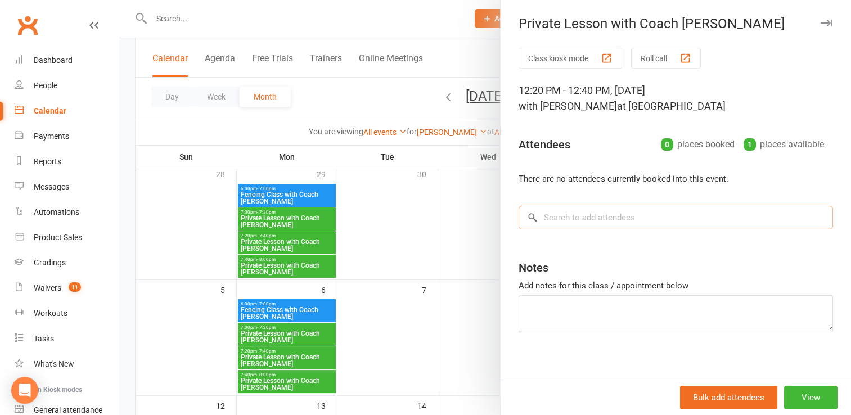
click at [596, 217] on input "search" at bounding box center [676, 218] width 314 height 24
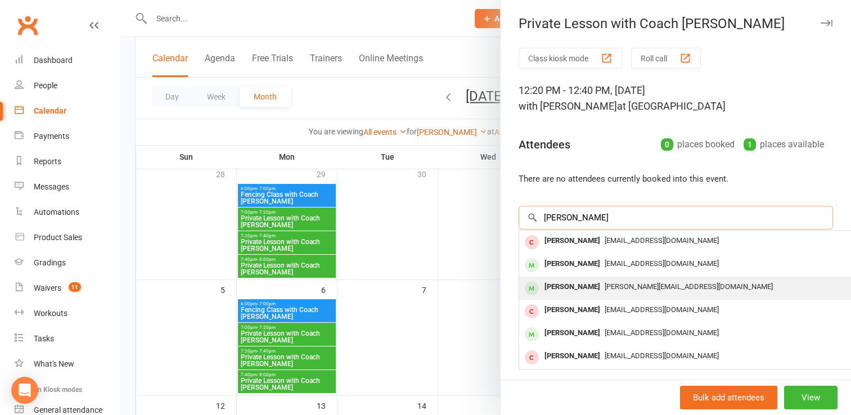
type input "sophia"
click at [605, 290] on span "allisonyro@outlook.com" at bounding box center [689, 286] width 168 height 8
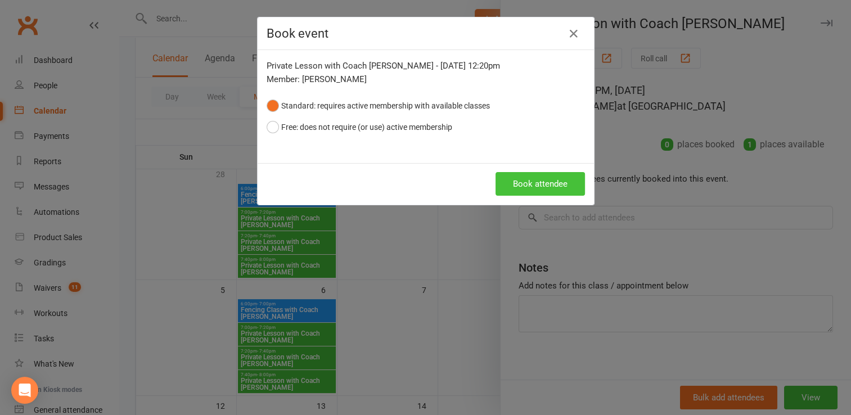
click at [531, 180] on button "Book attendee" at bounding box center [540, 184] width 89 height 24
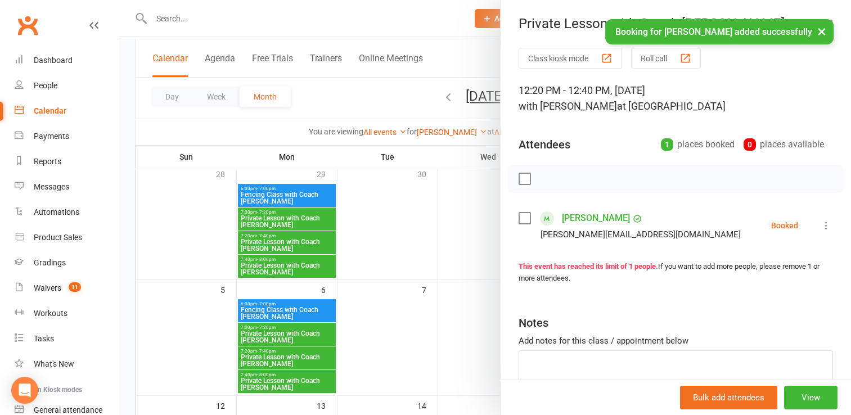
click at [821, 33] on button "×" at bounding box center [822, 31] width 20 height 24
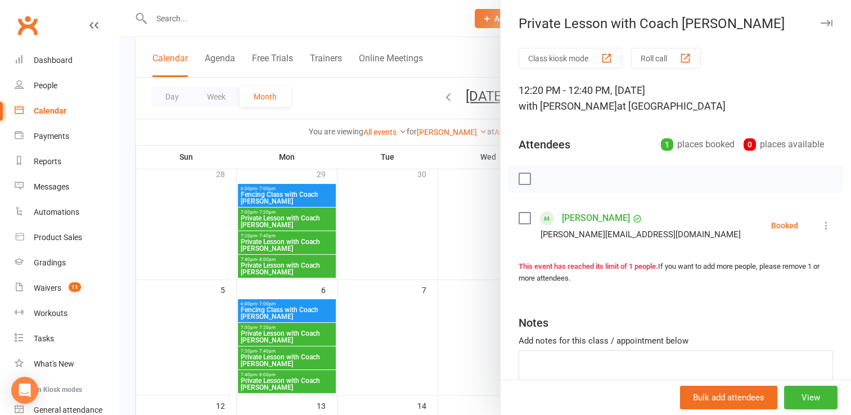
click at [456, 215] on div at bounding box center [485, 207] width 732 height 415
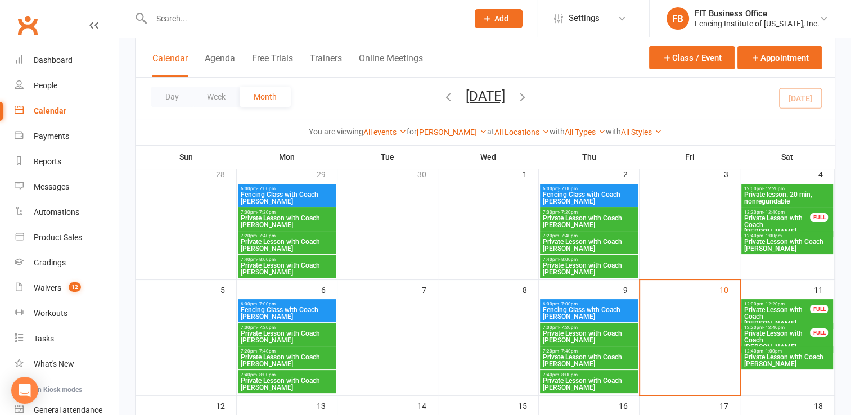
click at [797, 311] on span "Private Lesson with Coach [PERSON_NAME]" at bounding box center [778, 317] width 68 height 20
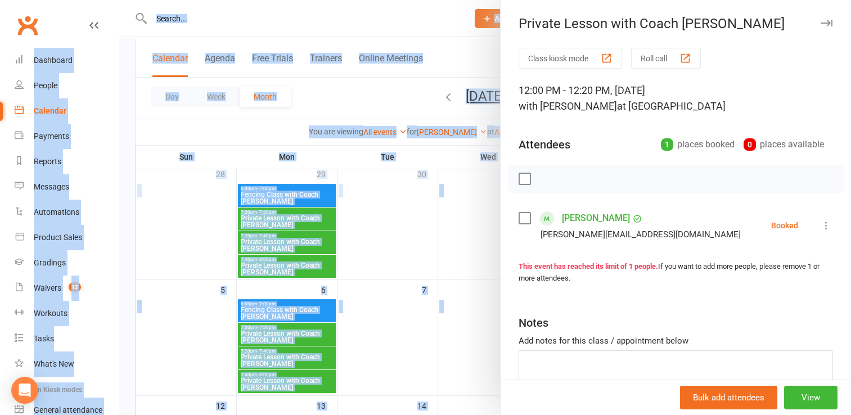
click at [797, 311] on div "Class kiosk mode Roll call 12:00 PM - 12:20 PM, [DATE] with [PERSON_NAME] at Ma…" at bounding box center [676, 246] width 350 height 396
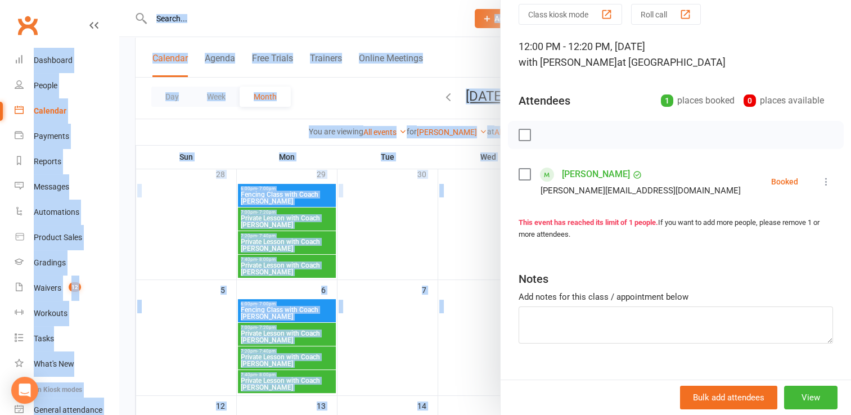
scroll to position [25, 0]
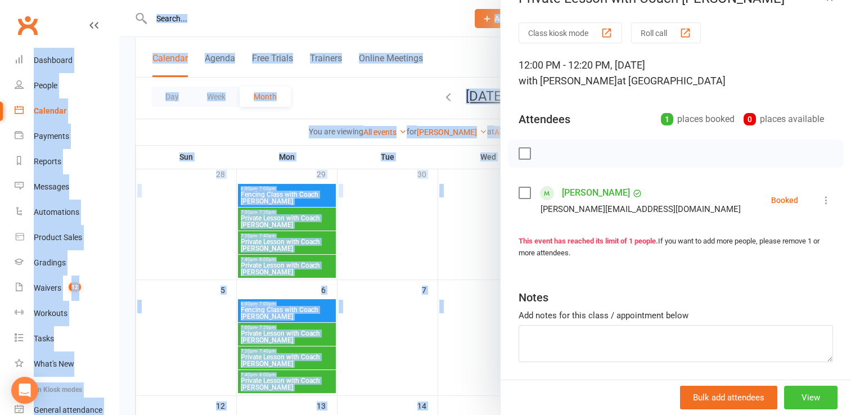
click at [793, 398] on button "View" at bounding box center [810, 398] width 53 height 24
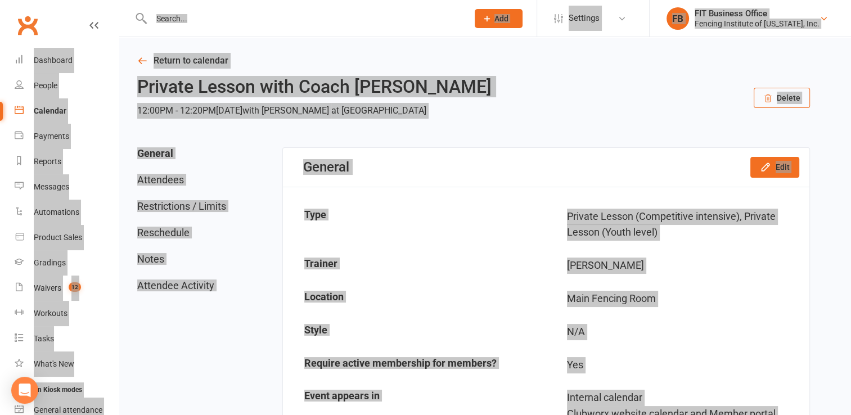
scroll to position [19, 0]
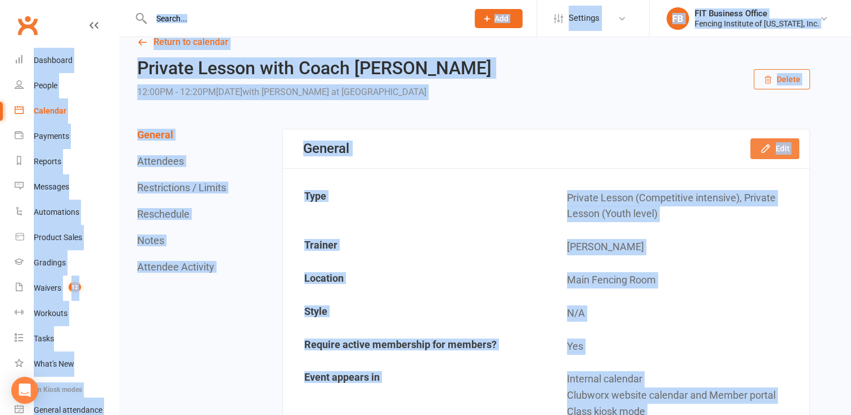
click at [781, 152] on button "Edit" at bounding box center [774, 148] width 49 height 20
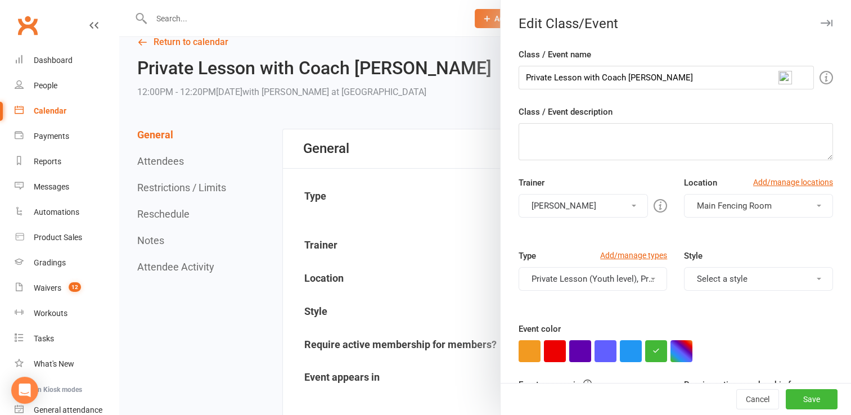
click at [651, 278] on span at bounding box center [653, 279] width 5 height 2
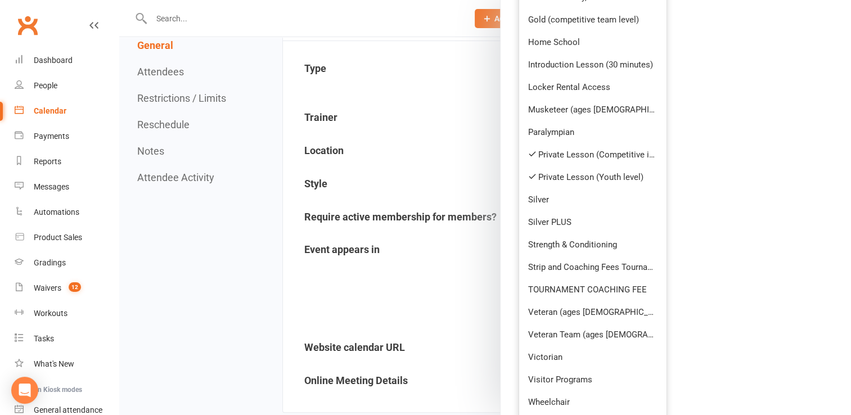
scroll to position [128, 0]
